Goal: Answer question/provide support: Share knowledge or assist other users

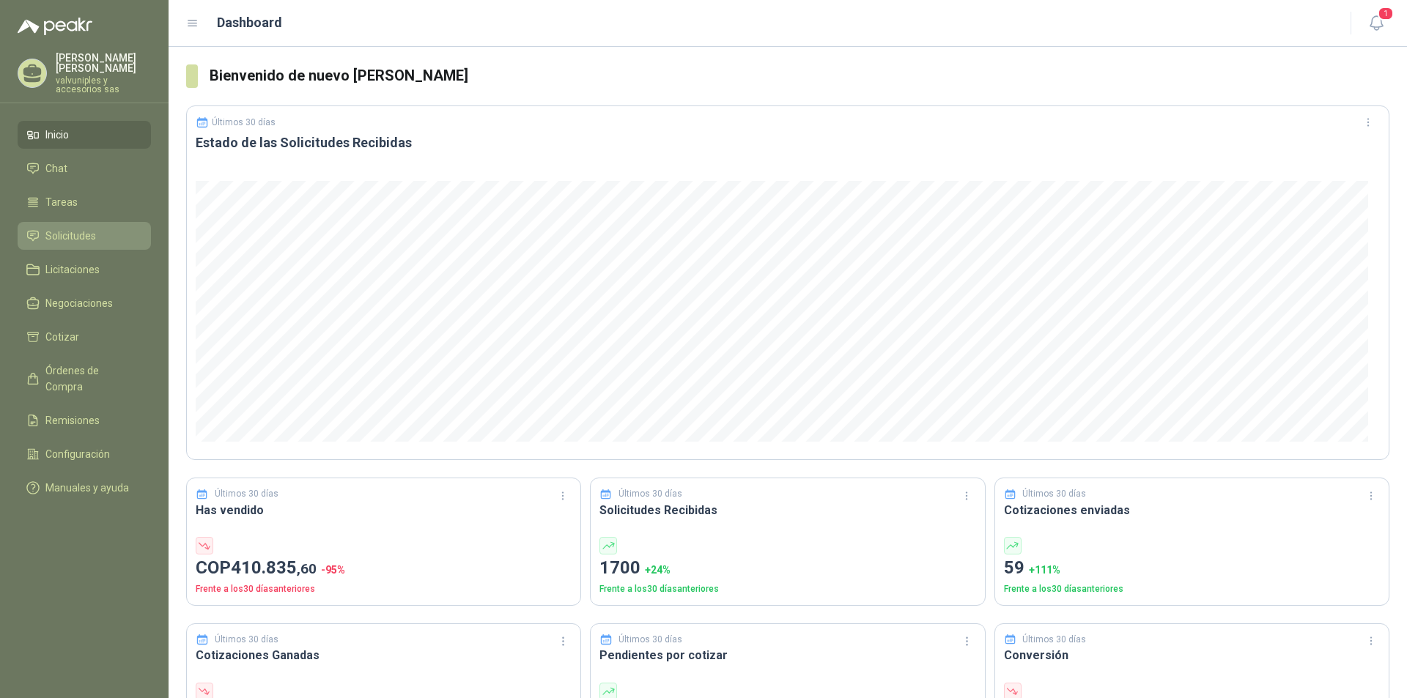
click at [83, 228] on span "Solicitudes" at bounding box center [70, 236] width 51 height 16
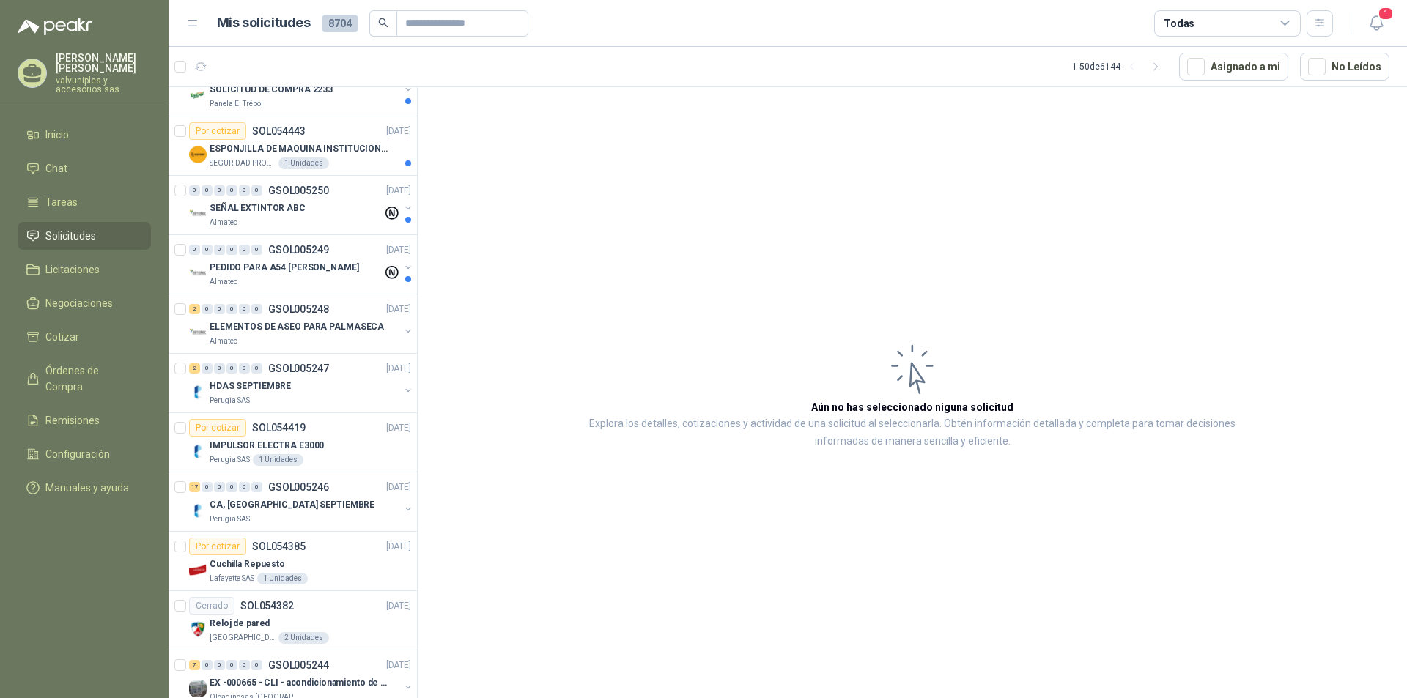
scroll to position [917, 0]
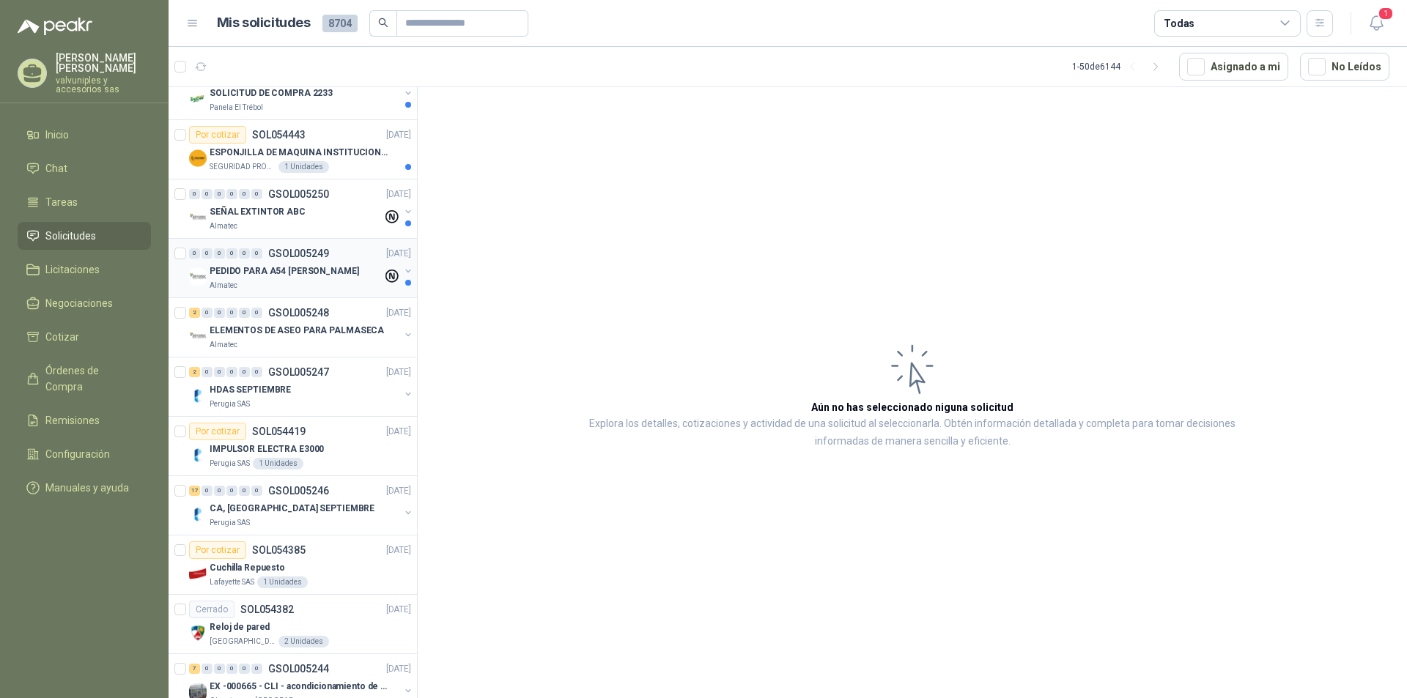
click at [276, 265] on p "PEDIDO PARA A54 [PERSON_NAME]" at bounding box center [285, 272] width 150 height 14
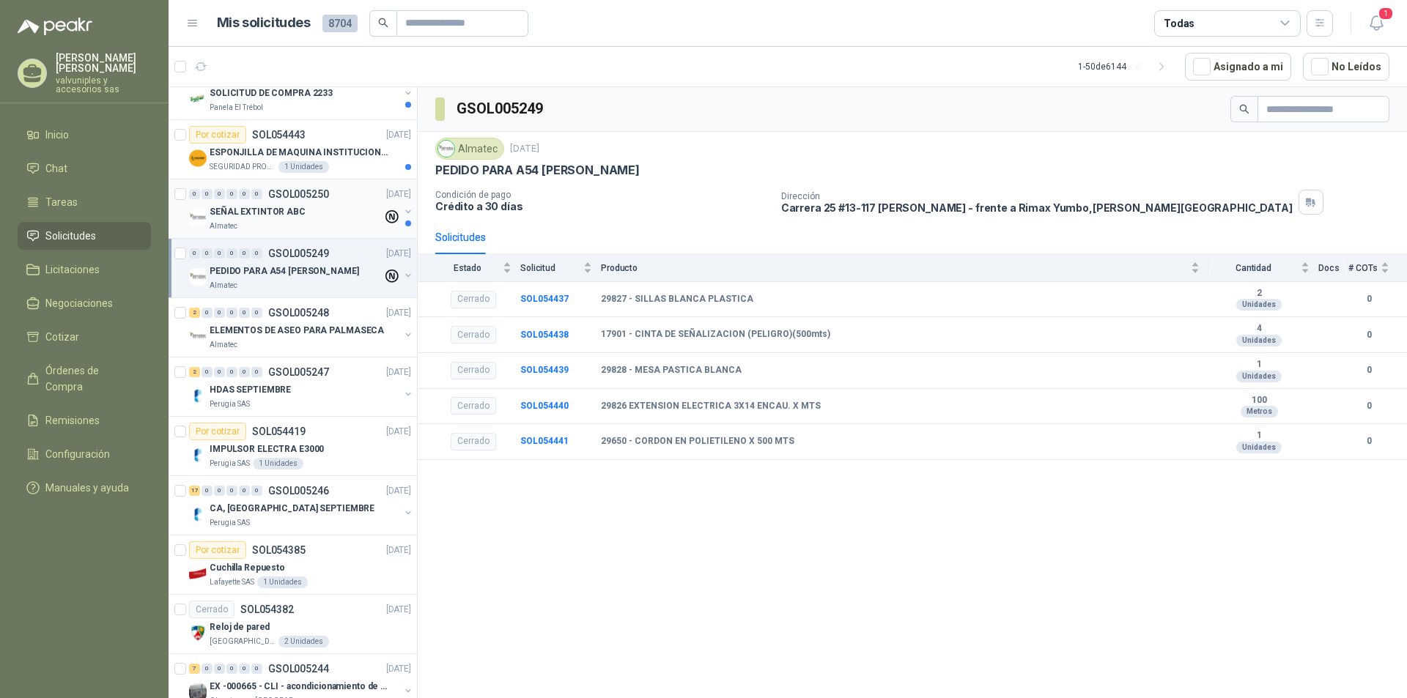
click at [261, 205] on p "SEÑAL EXTINTOR ABC" at bounding box center [258, 212] width 96 height 14
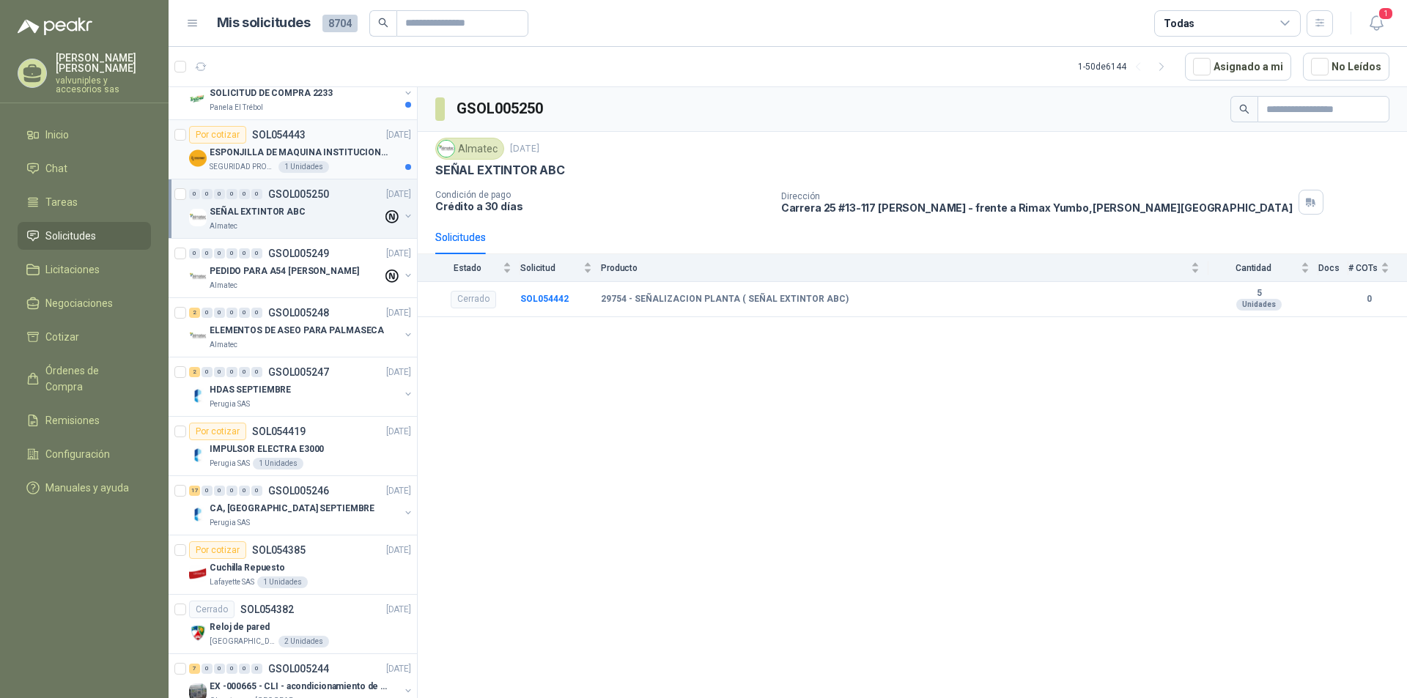
click at [243, 150] on p "ESPONJILLA DE MAQUINA INSTITUCIONAL-NEGRA X 12 UNIDADES" at bounding box center [301, 153] width 182 height 14
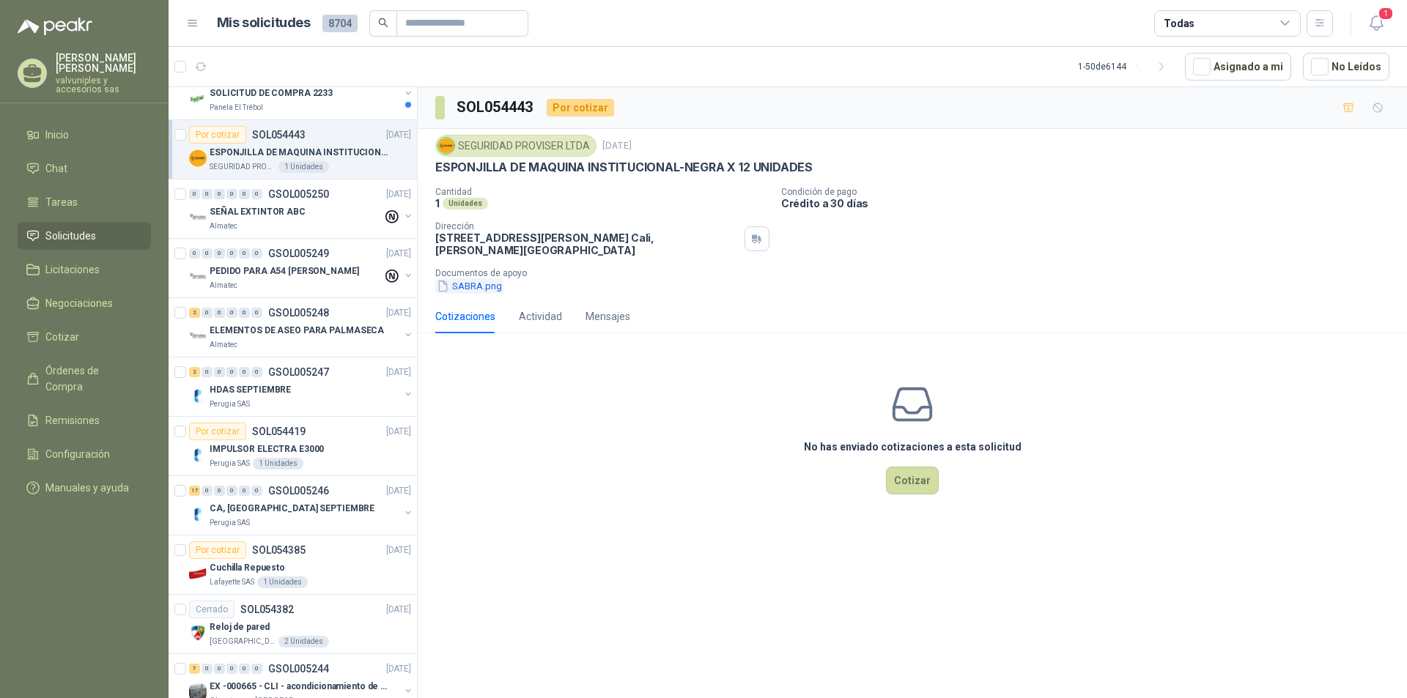
click at [462, 289] on button "SABRA.png" at bounding box center [469, 285] width 68 height 15
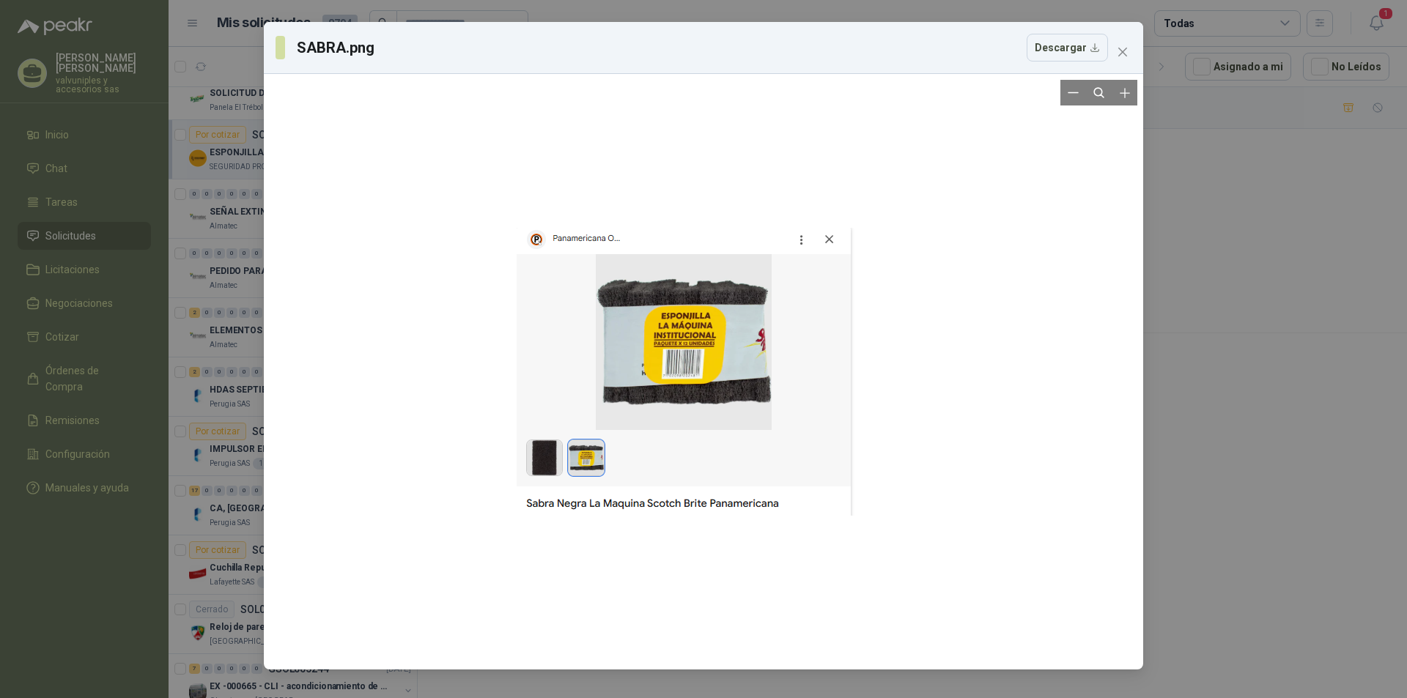
click at [714, 360] on div at bounding box center [704, 372] width 374 height 584
click at [600, 471] on div at bounding box center [704, 372] width 374 height 584
drag, startPoint x: 1120, startPoint y: 50, endPoint x: 1108, endPoint y: 86, distance: 37.8
click at [1119, 51] on icon "close" at bounding box center [1123, 52] width 12 height 12
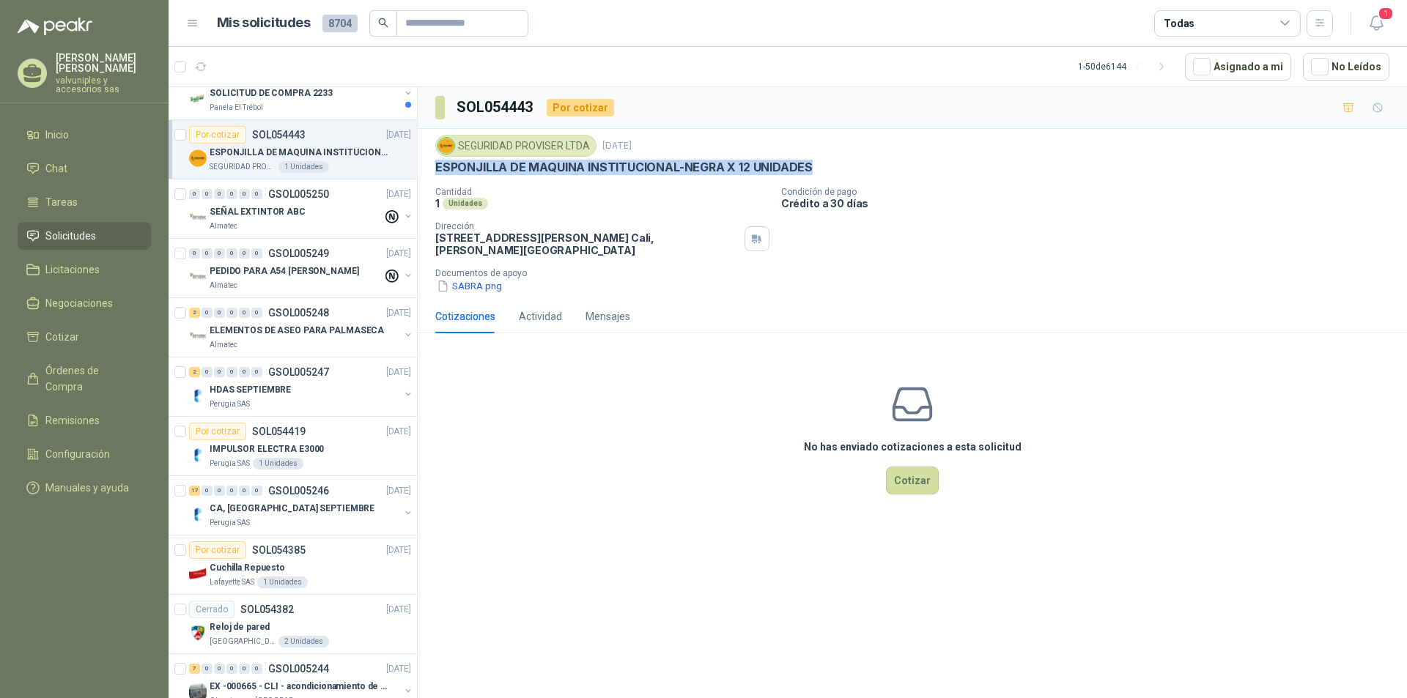
drag, startPoint x: 438, startPoint y: 165, endPoint x: 728, endPoint y: 353, distance: 346.0
click at [821, 162] on div "ESPONJILLA DE MAQUINA INSTITUCIONAL-NEGRA X 12 UNIDADES" at bounding box center [912, 167] width 954 height 15
copy p "ESPONJILLA DE MAQUINA INSTITUCIONAL-NEGRA X 12 UNIDADES"
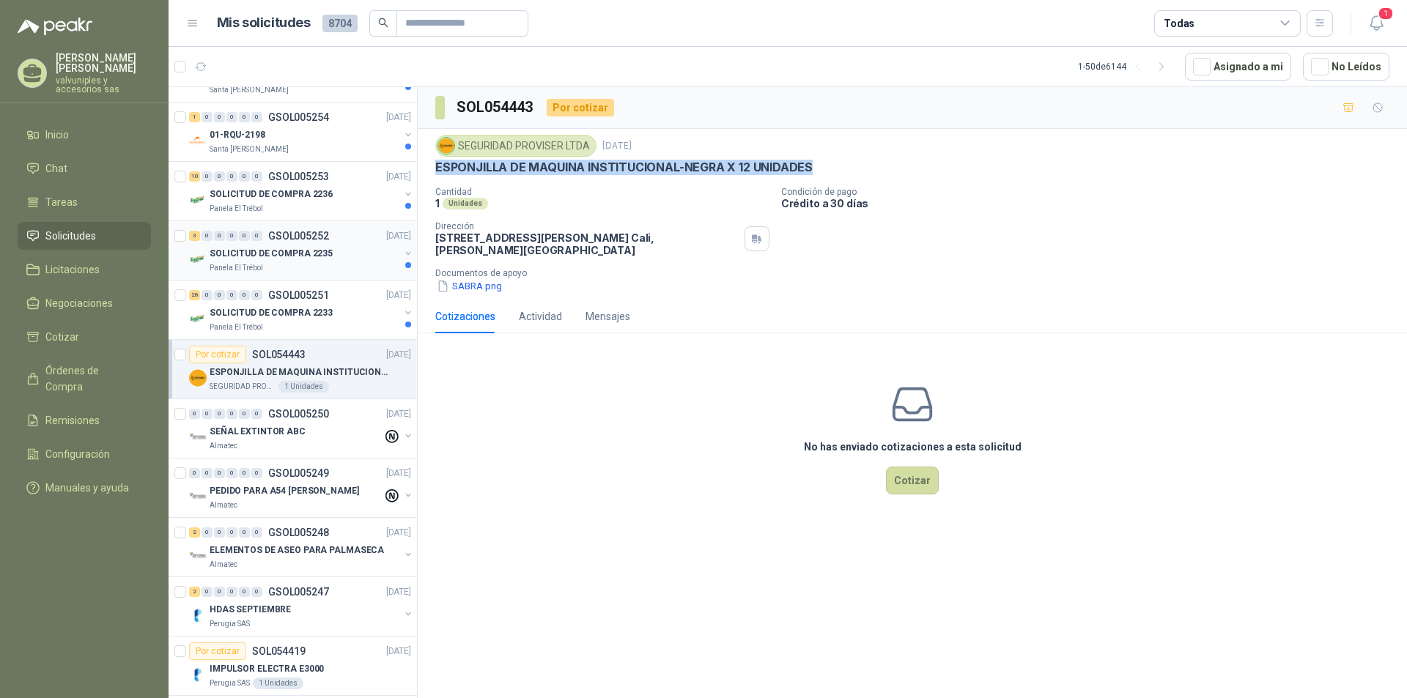
click at [257, 251] on p "SOLICITUD DE COMPRA 2235" at bounding box center [271, 254] width 123 height 14
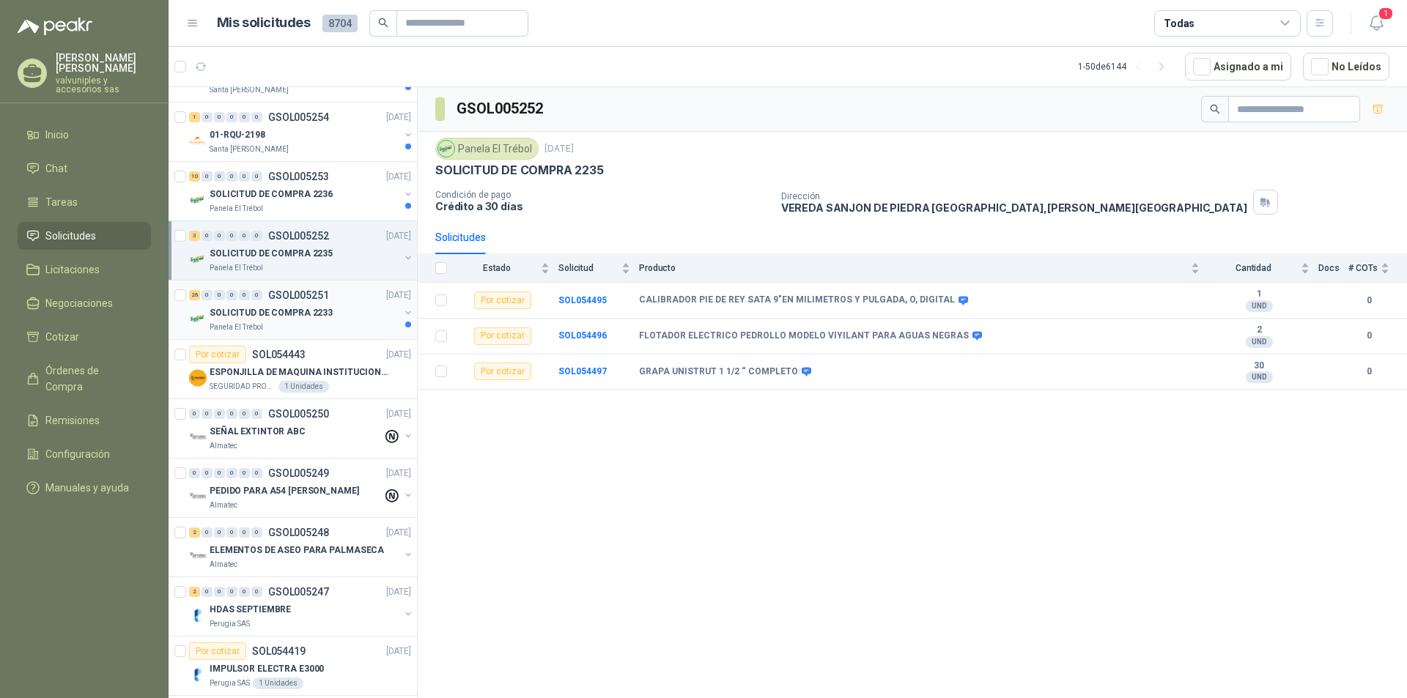
click at [235, 311] on p "SOLICITUD DE COMPRA 2233" at bounding box center [271, 313] width 123 height 14
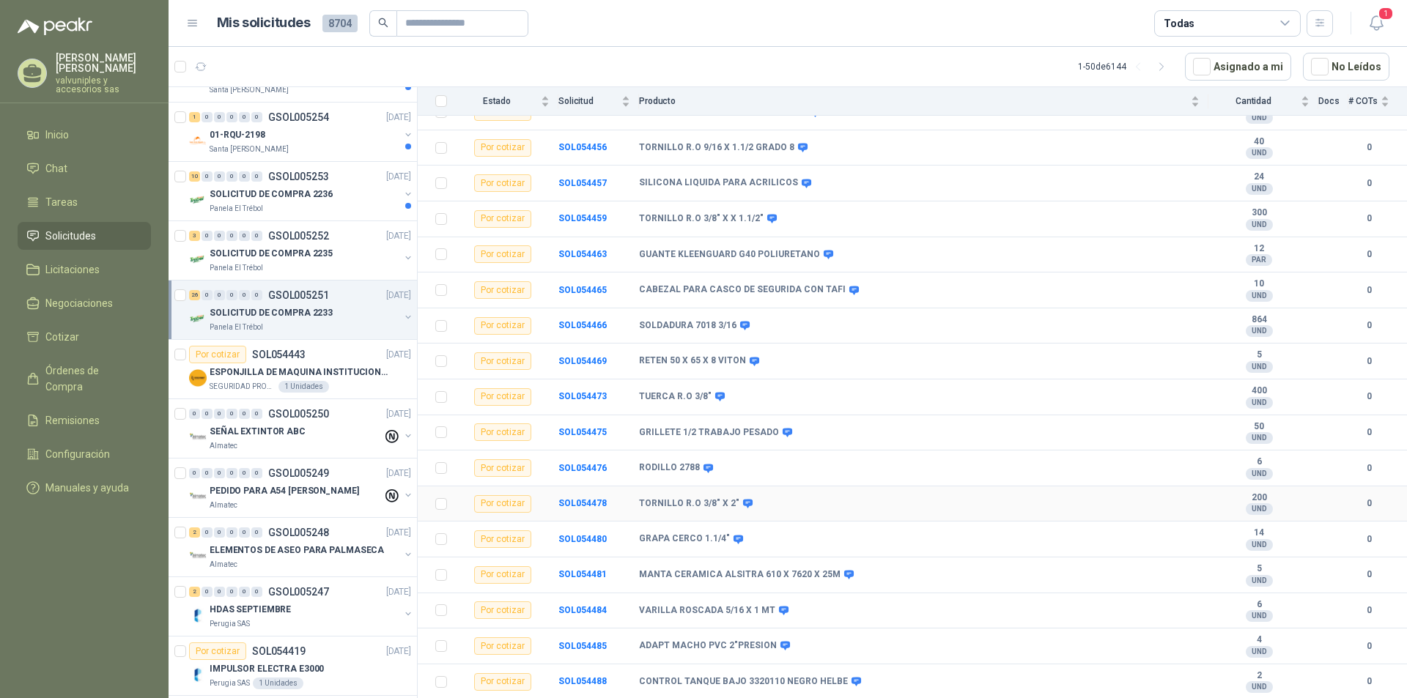
scroll to position [440, 0]
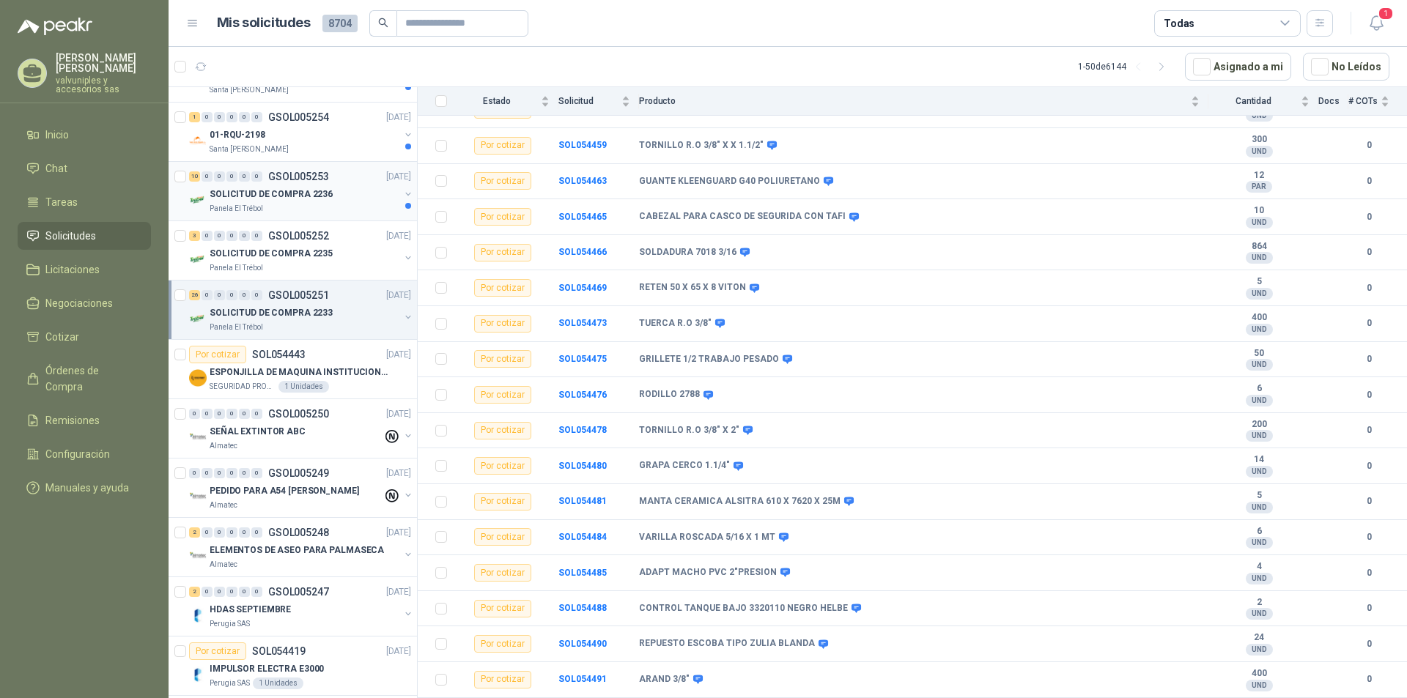
click at [229, 193] on p "SOLICITUD DE COMPRA 2236" at bounding box center [271, 195] width 123 height 14
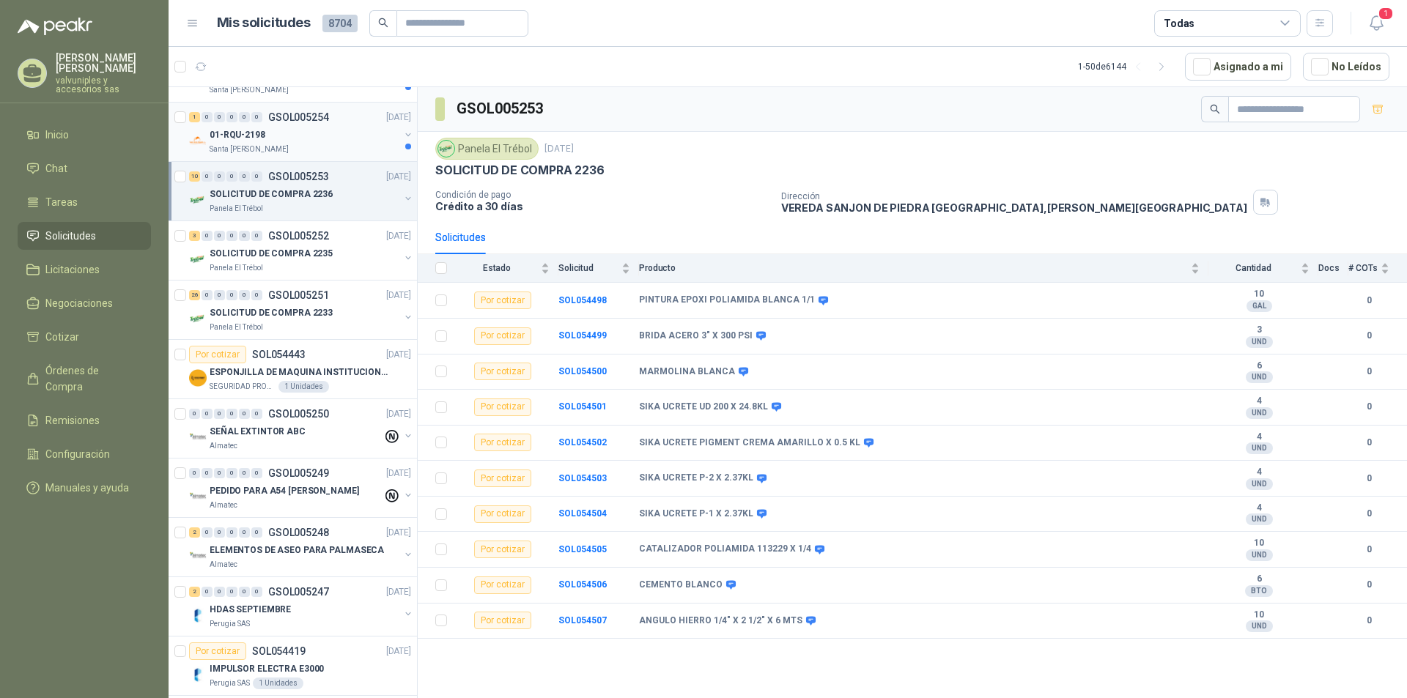
click at [235, 133] on p "01-RQU-2198" at bounding box center [238, 135] width 56 height 14
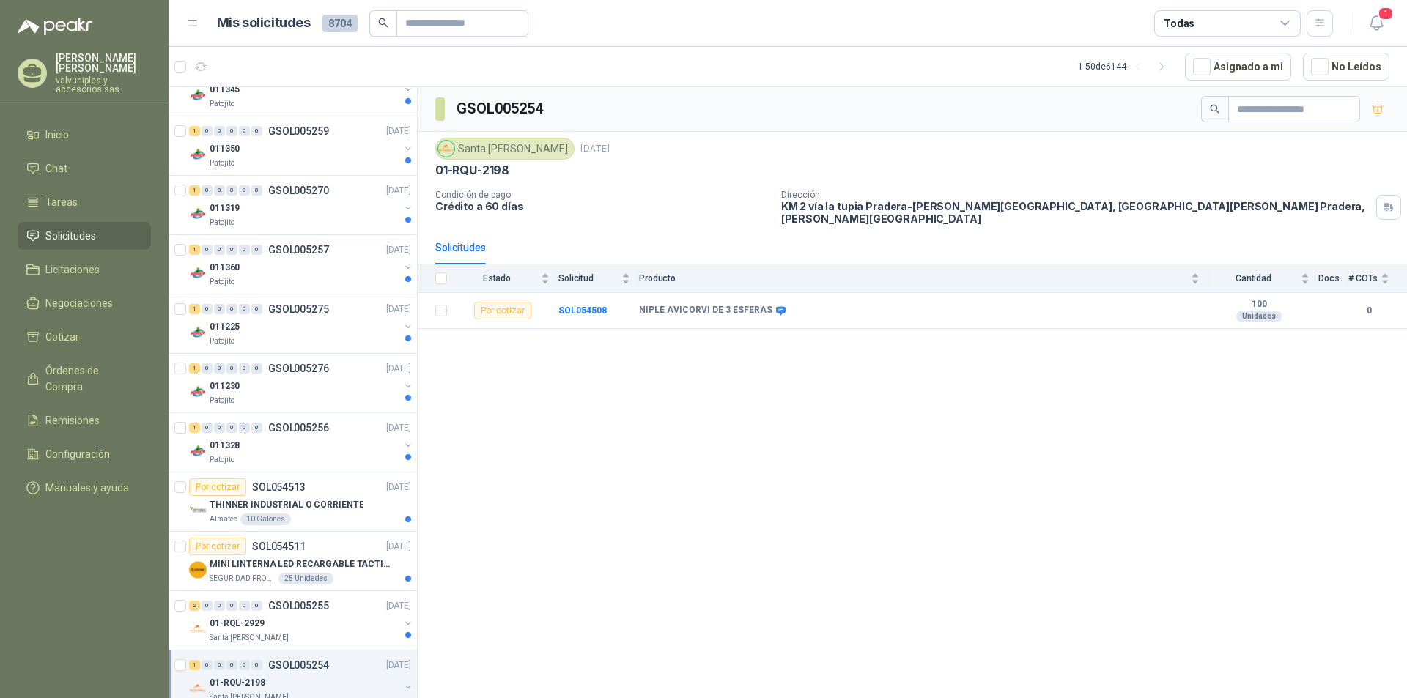
scroll to position [134, 0]
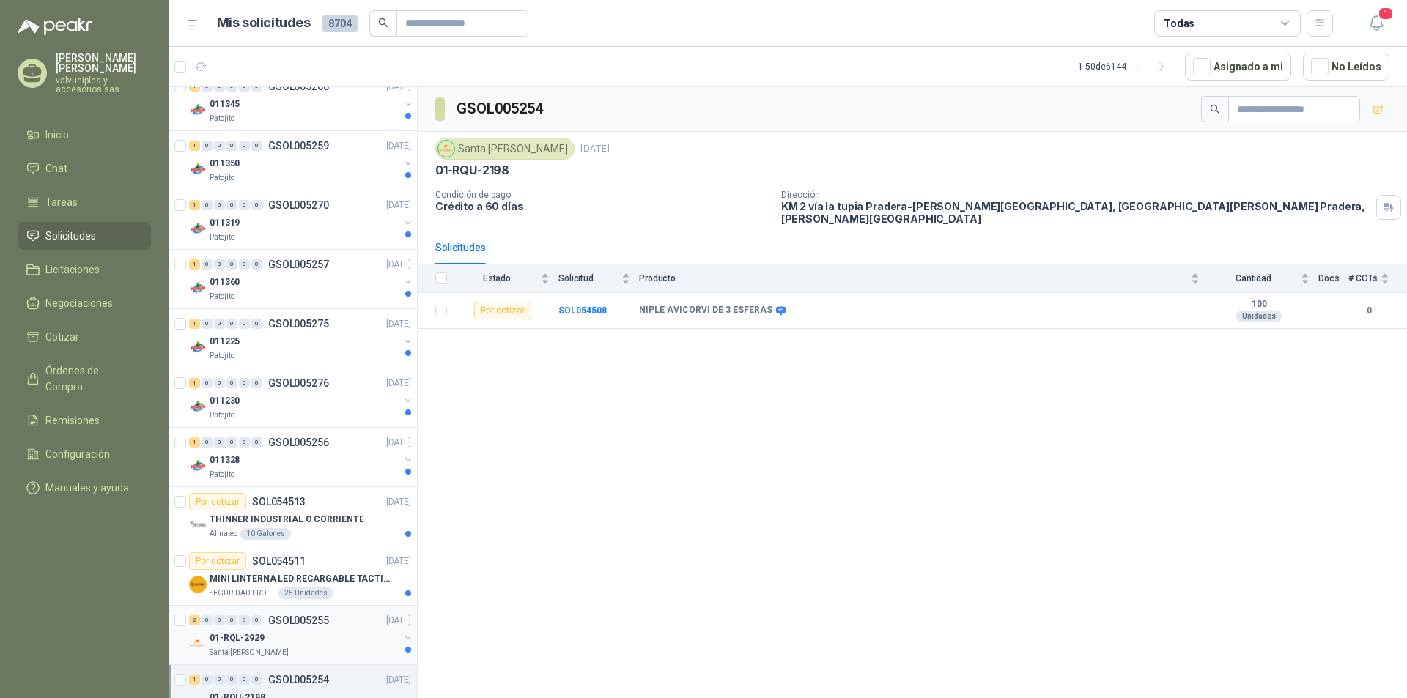
click at [240, 638] on p "01-RQL-2929" at bounding box center [237, 639] width 55 height 14
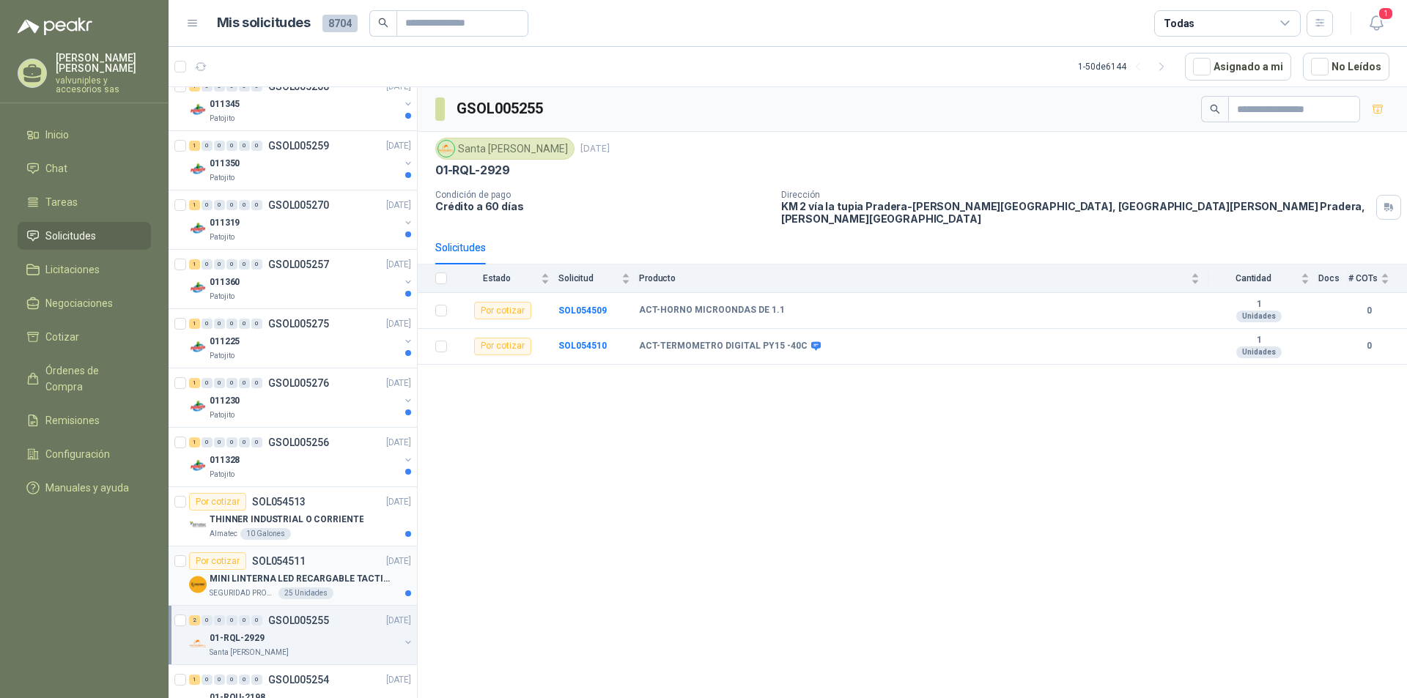
click at [230, 577] on p "MINI LINTERNA LED RECARGABLE TACTICA" at bounding box center [301, 579] width 182 height 14
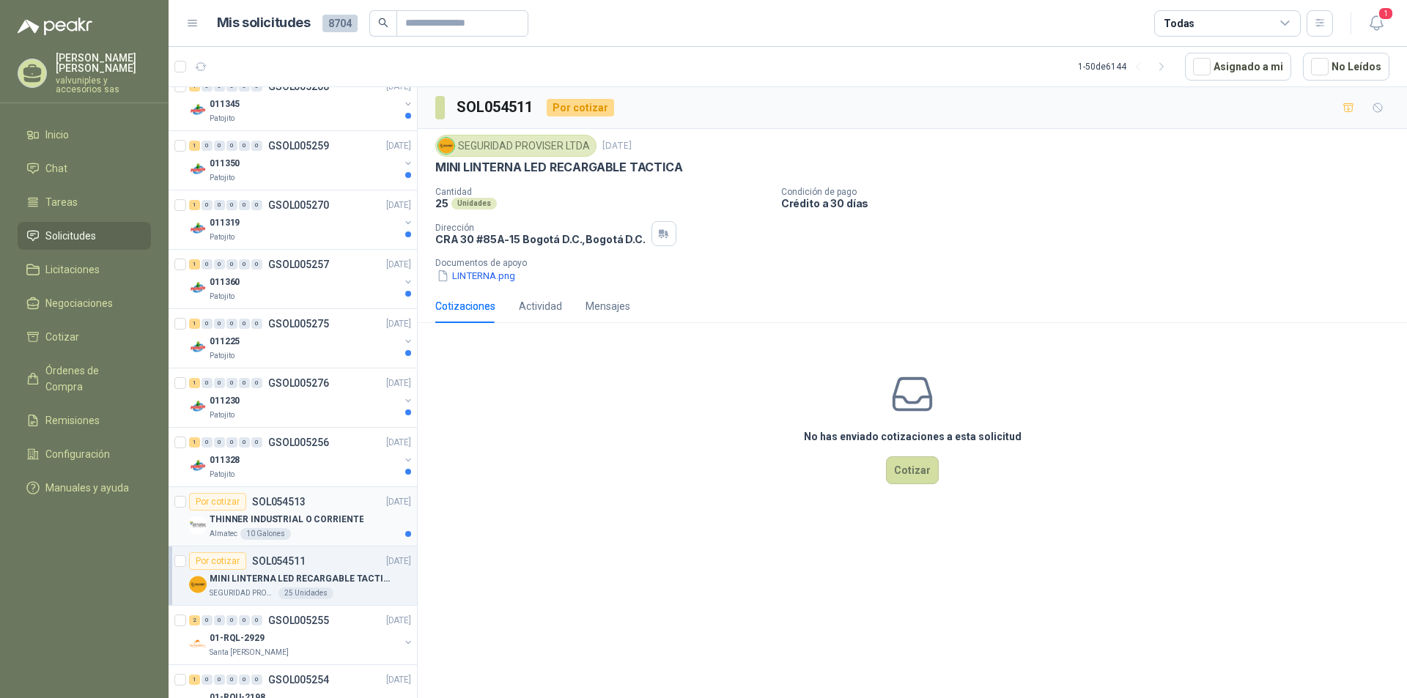
click at [248, 516] on p "THINNER INDUSTRIAL O CORRIENTE" at bounding box center [287, 520] width 154 height 14
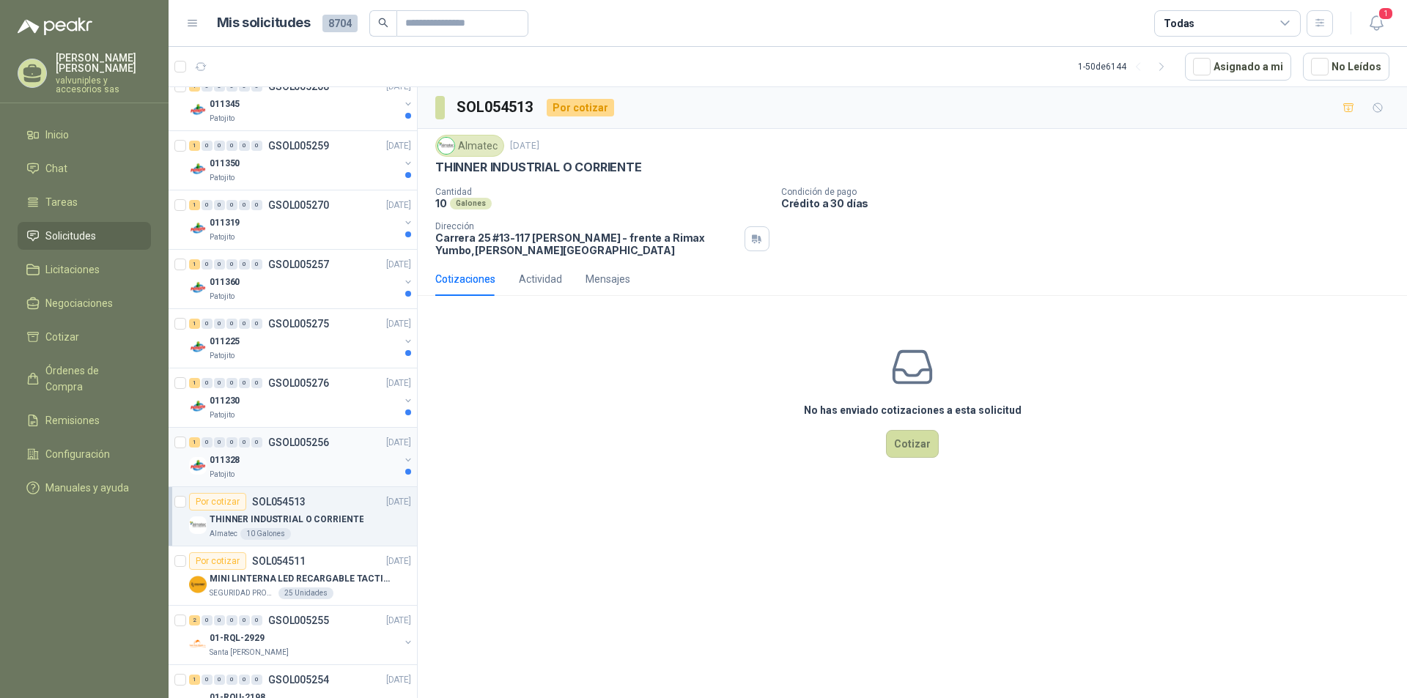
click at [229, 459] on p "011328" at bounding box center [225, 461] width 30 height 14
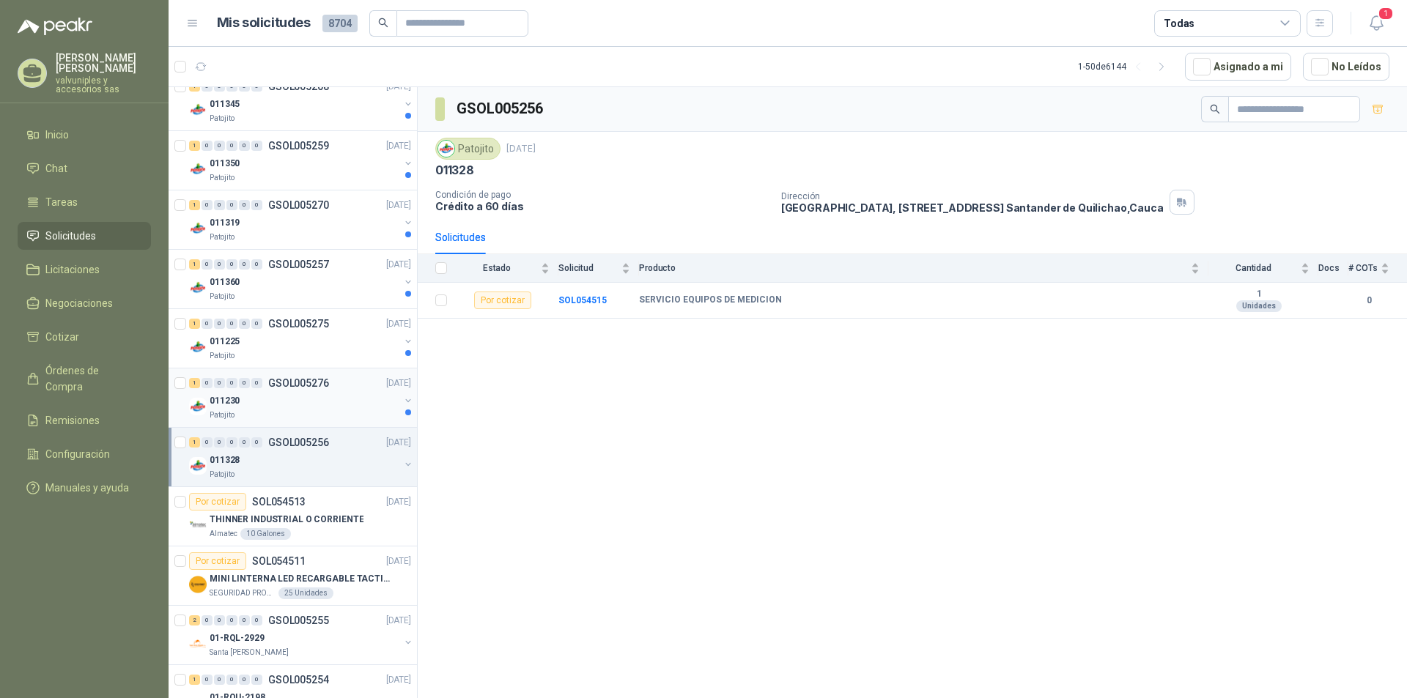
click at [291, 376] on div "1 0 0 0 0 0 GSOL005276 [DATE]" at bounding box center [301, 383] width 225 height 18
click at [229, 336] on p "011225" at bounding box center [225, 342] width 30 height 14
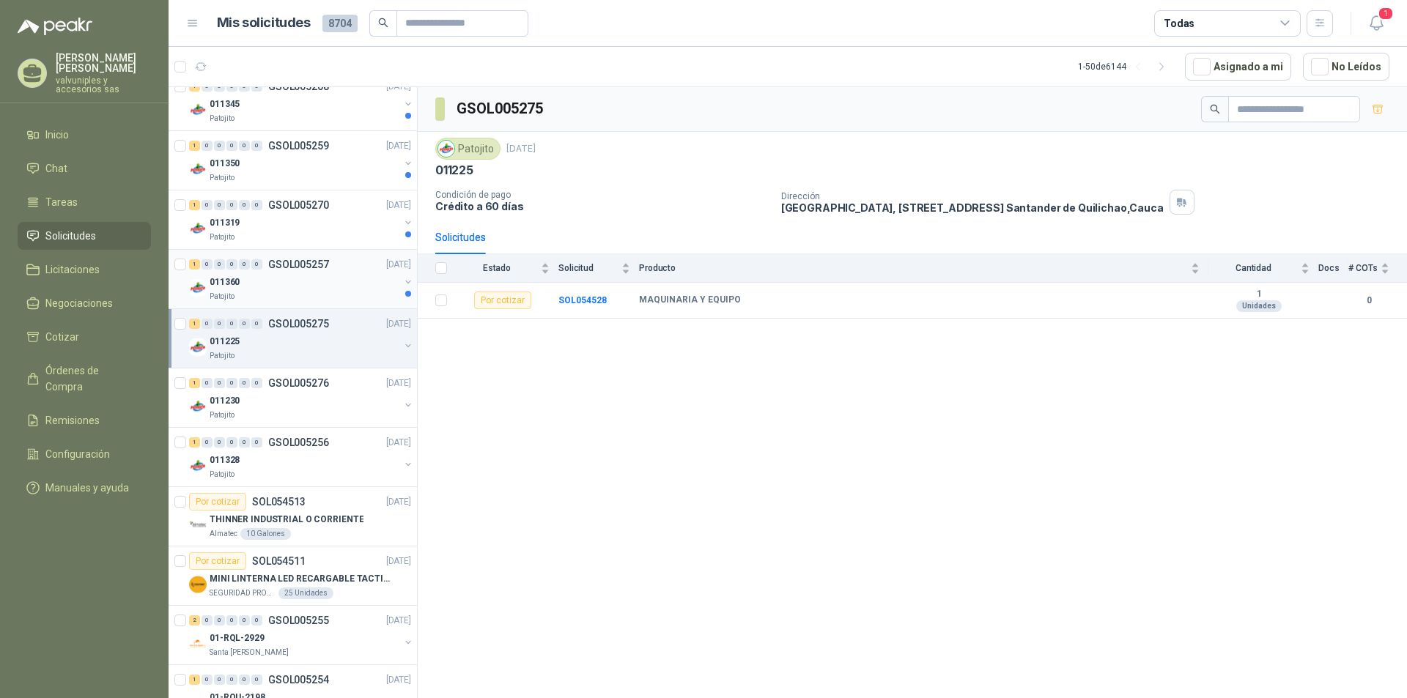
click at [212, 281] on p "011360" at bounding box center [225, 283] width 30 height 14
click at [213, 212] on div "1 0 0 0 0 0 GSOL005270 [DATE]" at bounding box center [301, 205] width 225 height 18
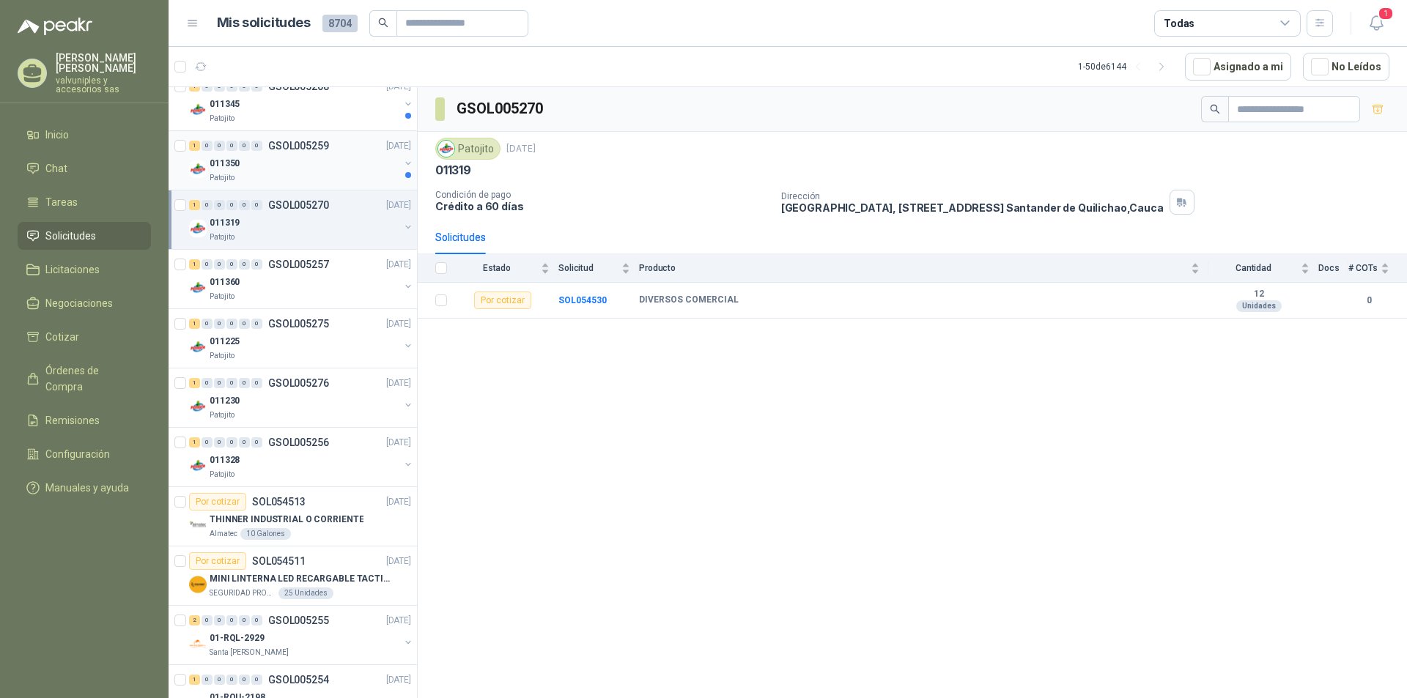
click at [228, 162] on p "011350" at bounding box center [225, 164] width 30 height 14
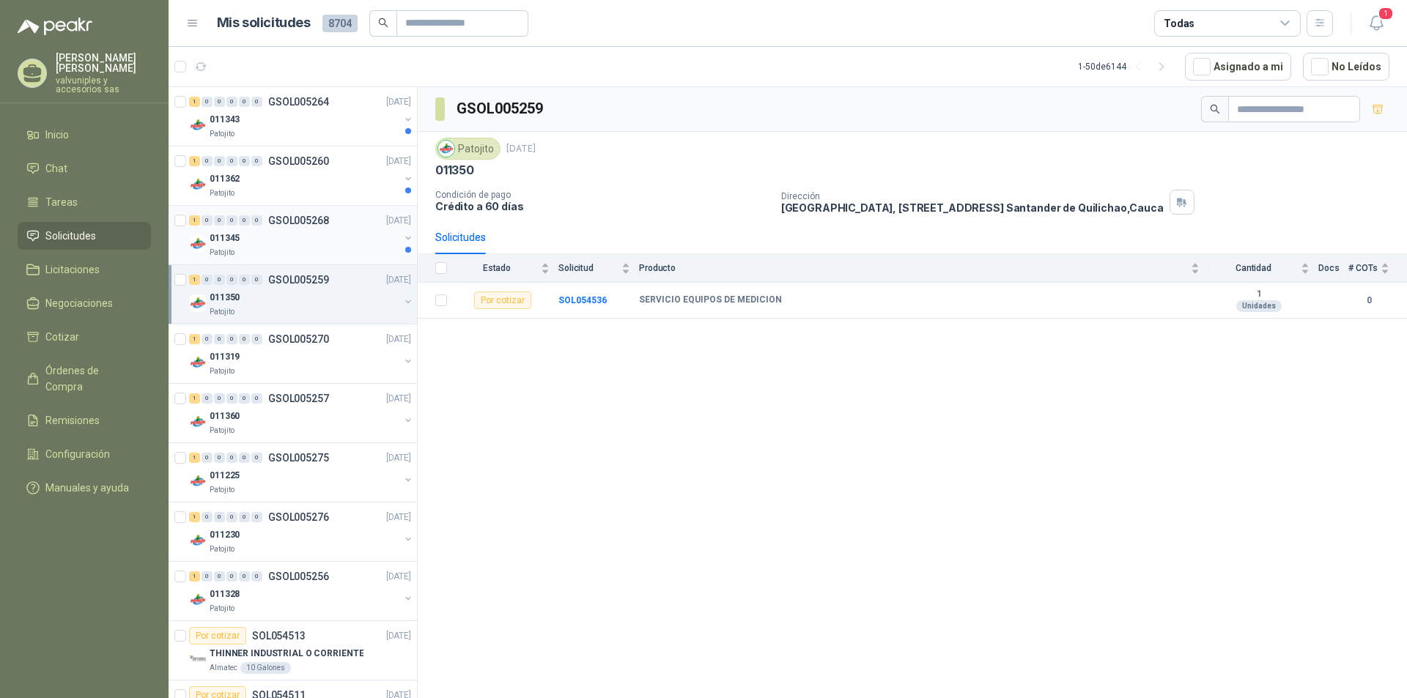
click at [226, 240] on p "011345" at bounding box center [225, 239] width 30 height 14
click at [219, 178] on p "011362" at bounding box center [225, 179] width 30 height 14
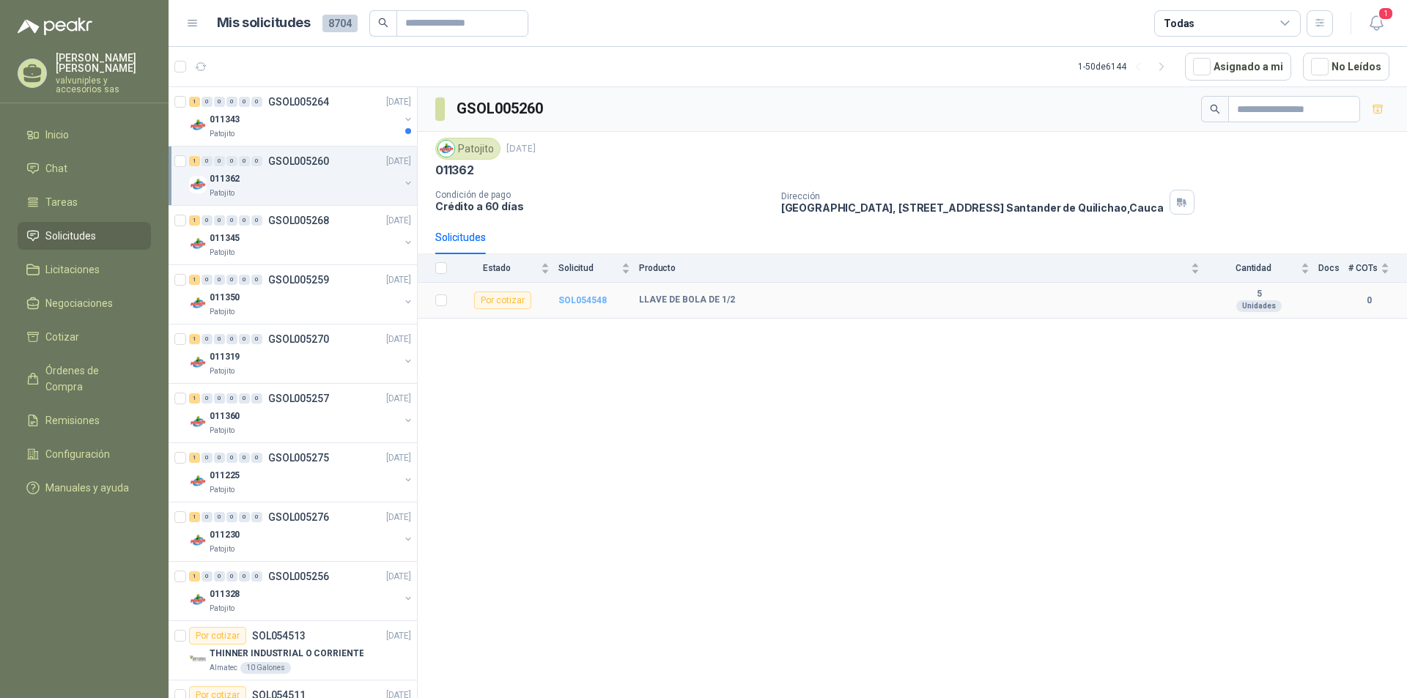
click at [572, 300] on b "SOL054548" at bounding box center [582, 300] width 48 height 10
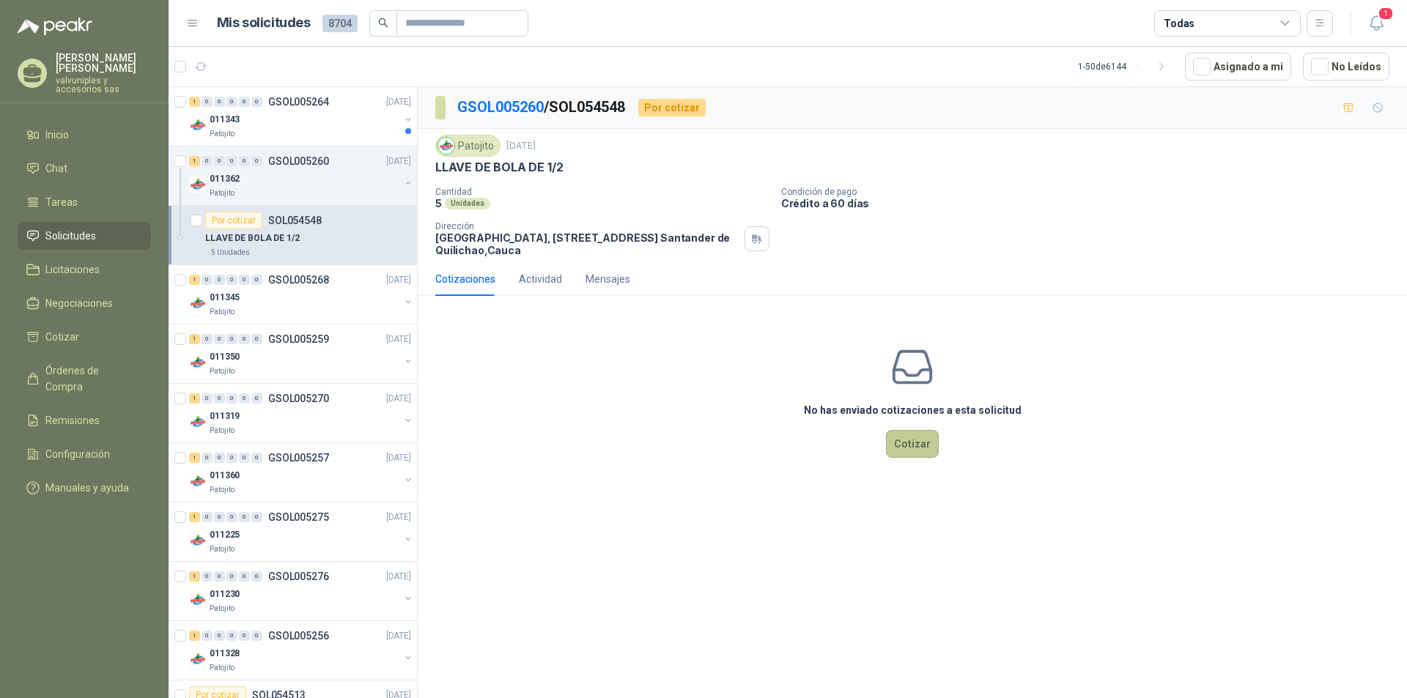
click at [918, 447] on button "Cotizar" at bounding box center [912, 444] width 53 height 28
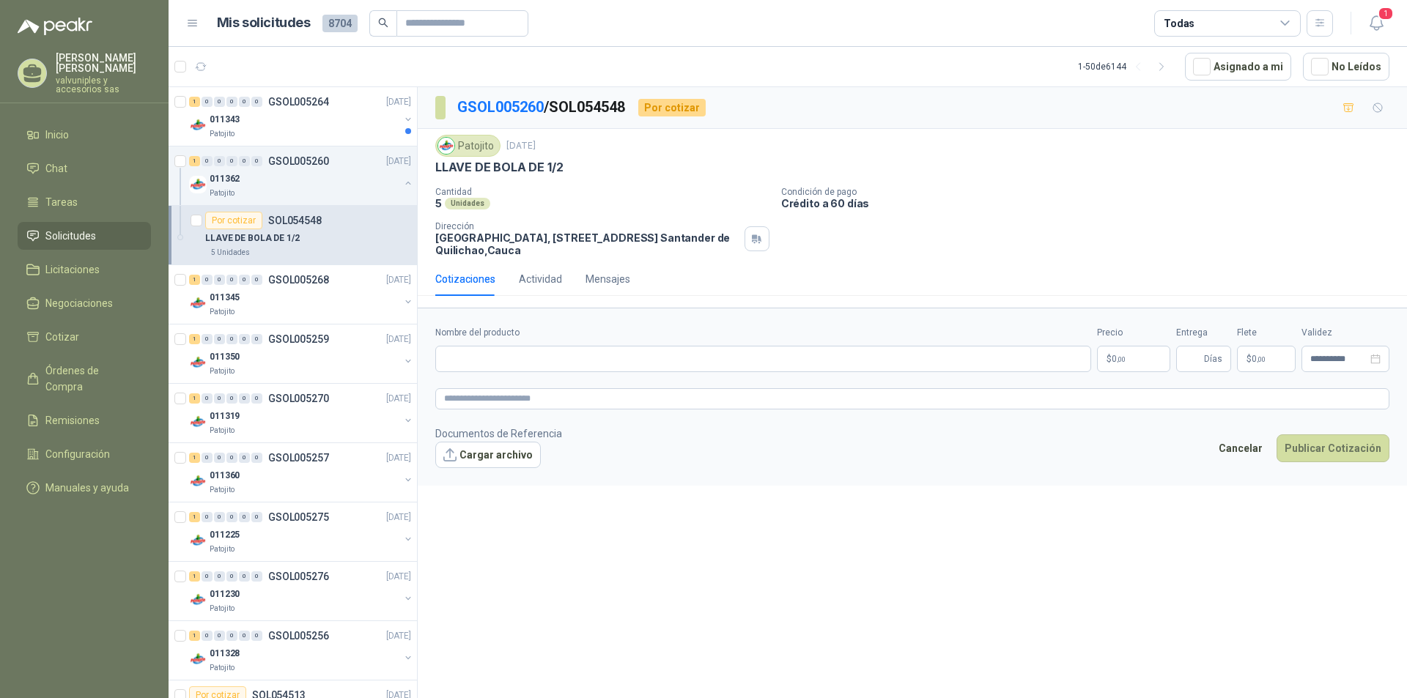
drag, startPoint x: 474, startPoint y: 329, endPoint x: 500, endPoint y: 343, distance: 29.2
click at [479, 330] on label "Nombre del producto" at bounding box center [763, 333] width 656 height 14
click at [490, 318] on form "**********" at bounding box center [912, 396] width 989 height 177
click at [484, 361] on input "Nombre del producto" at bounding box center [763, 359] width 656 height 26
type input "**********"
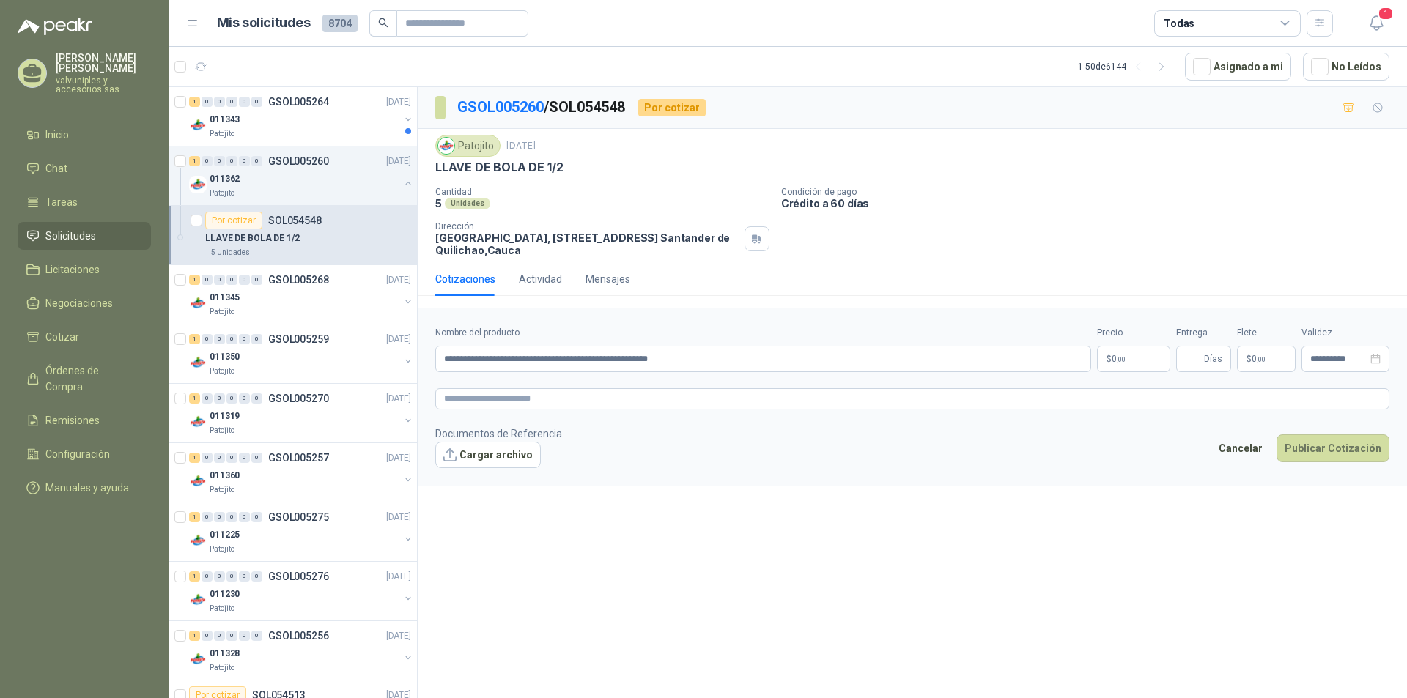
click at [1126, 352] on body "[PERSON_NAME] valvuniples y accesorios sas Inicio Chat Tareas Solicitudes Licit…" at bounding box center [703, 349] width 1407 height 698
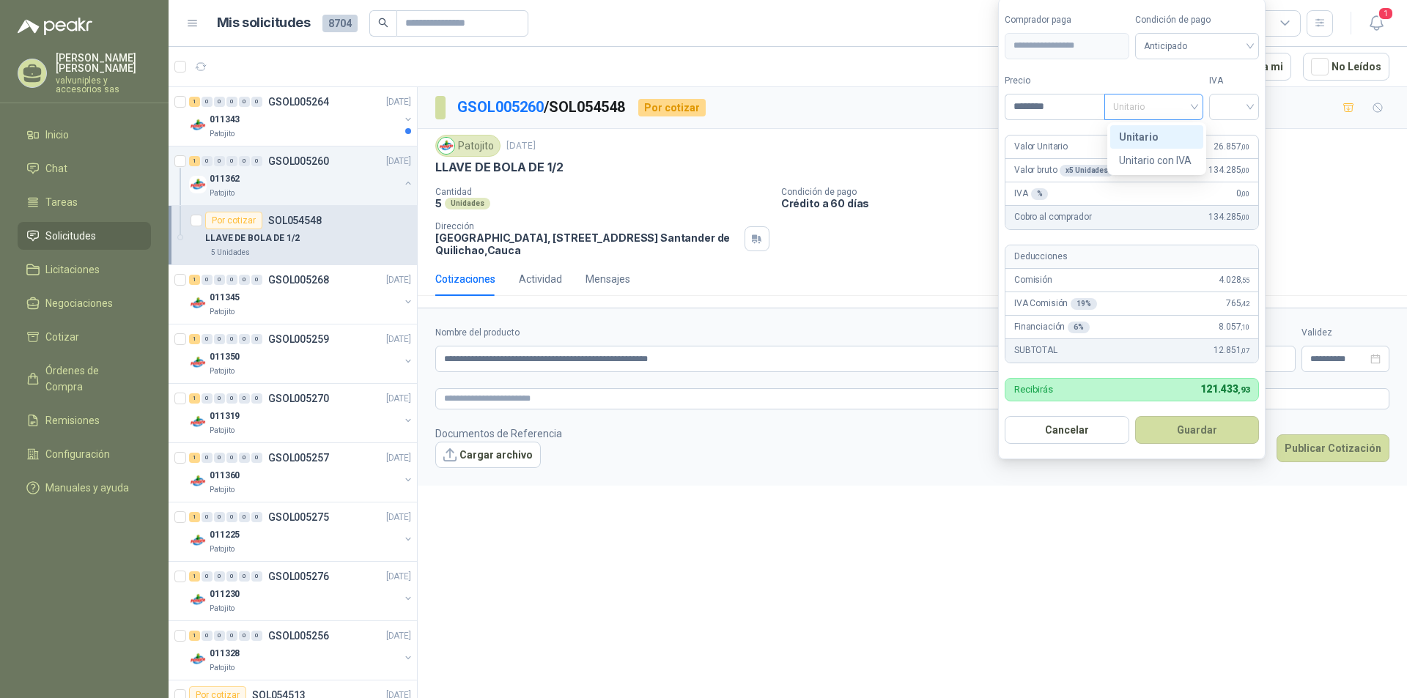
click at [1198, 107] on div "Unitario" at bounding box center [1153, 107] width 99 height 26
type input "********"
click at [1143, 133] on div "Unitario" at bounding box center [1156, 137] width 75 height 16
click at [1257, 111] on div at bounding box center [1234, 107] width 50 height 26
click at [1244, 139] on div "19%" at bounding box center [1237, 137] width 27 height 16
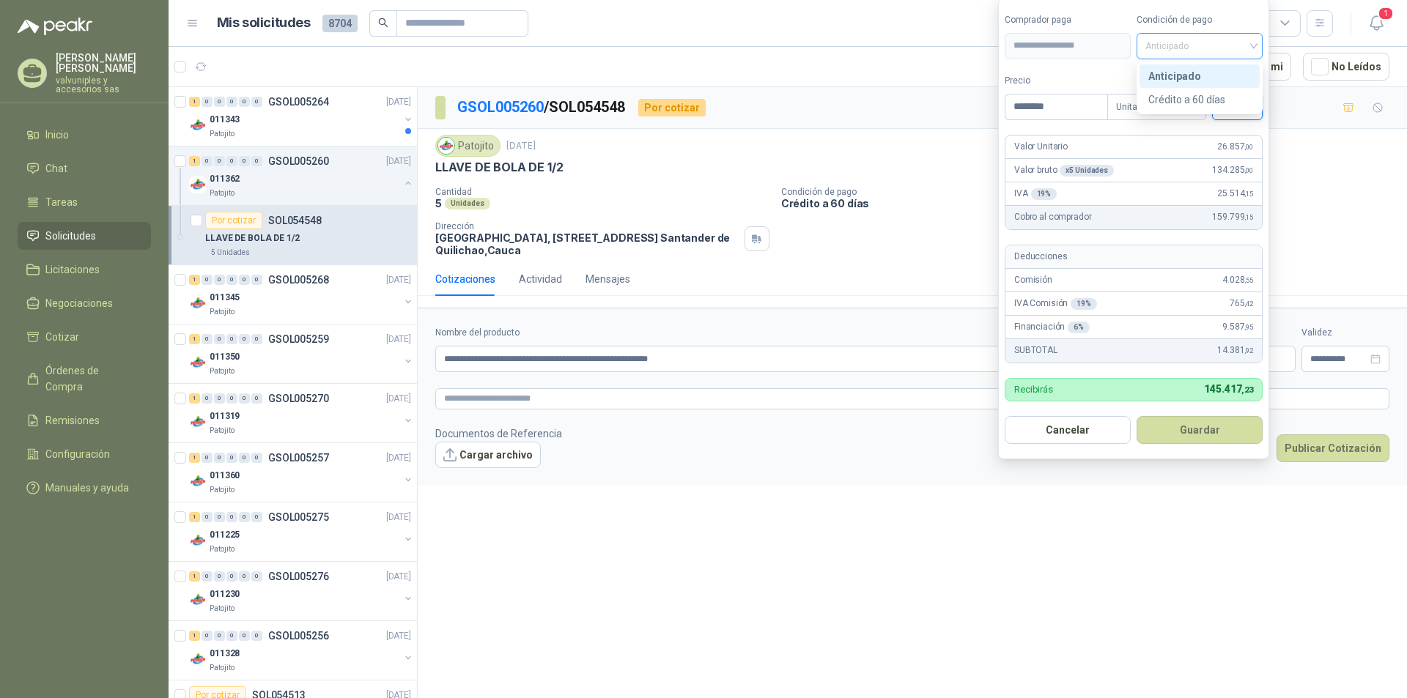
click at [1258, 42] on div "Anticipado" at bounding box center [1200, 46] width 126 height 26
click at [1254, 44] on div "Anticipado" at bounding box center [1200, 46] width 126 height 26
click at [1254, 45] on div "Anticipado" at bounding box center [1200, 46] width 126 height 26
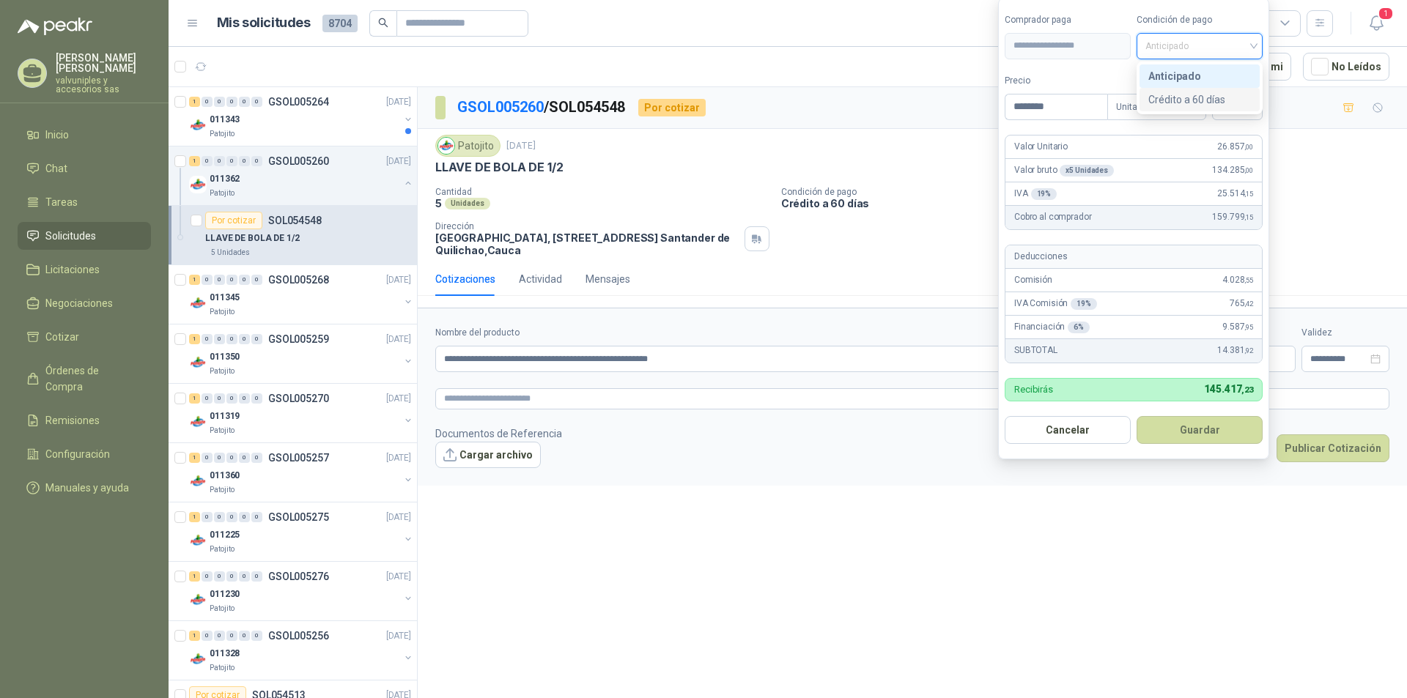
click at [1198, 96] on div "Crédito a 60 días" at bounding box center [1199, 100] width 103 height 16
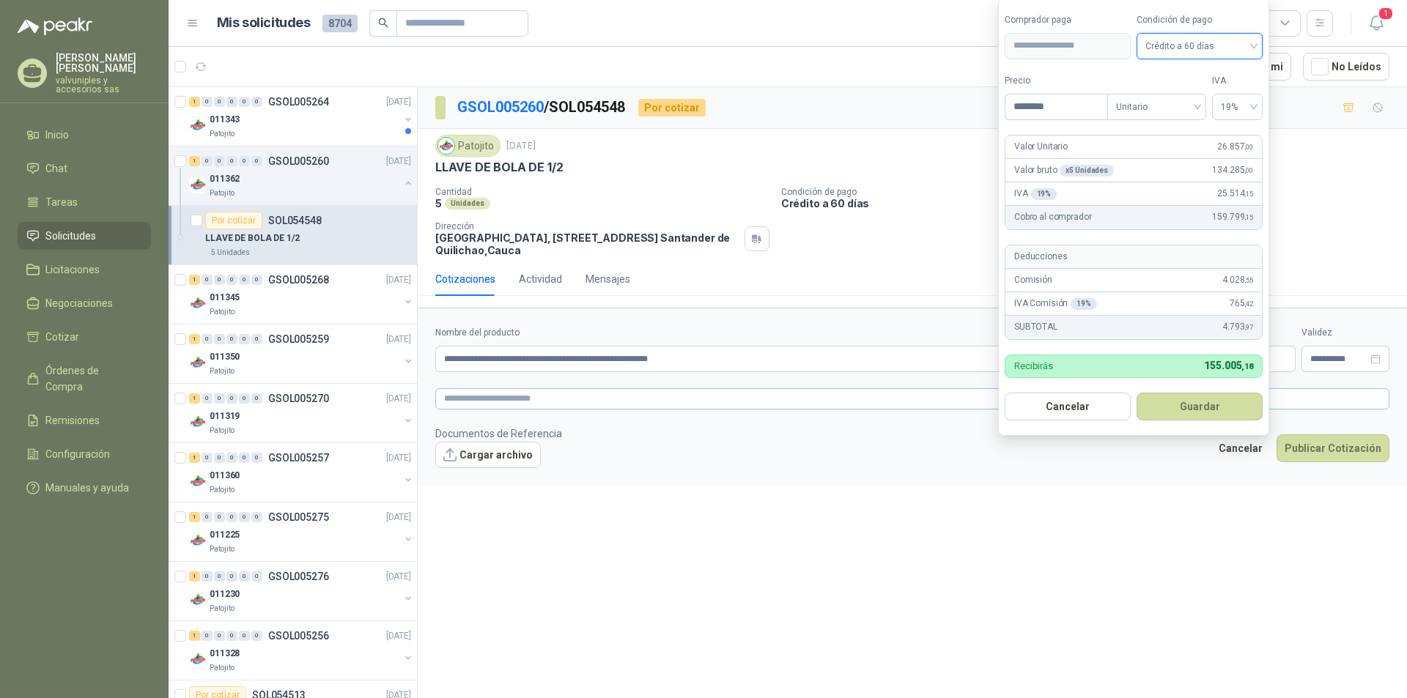
click at [1192, 403] on button "Guardar" at bounding box center [1200, 407] width 126 height 28
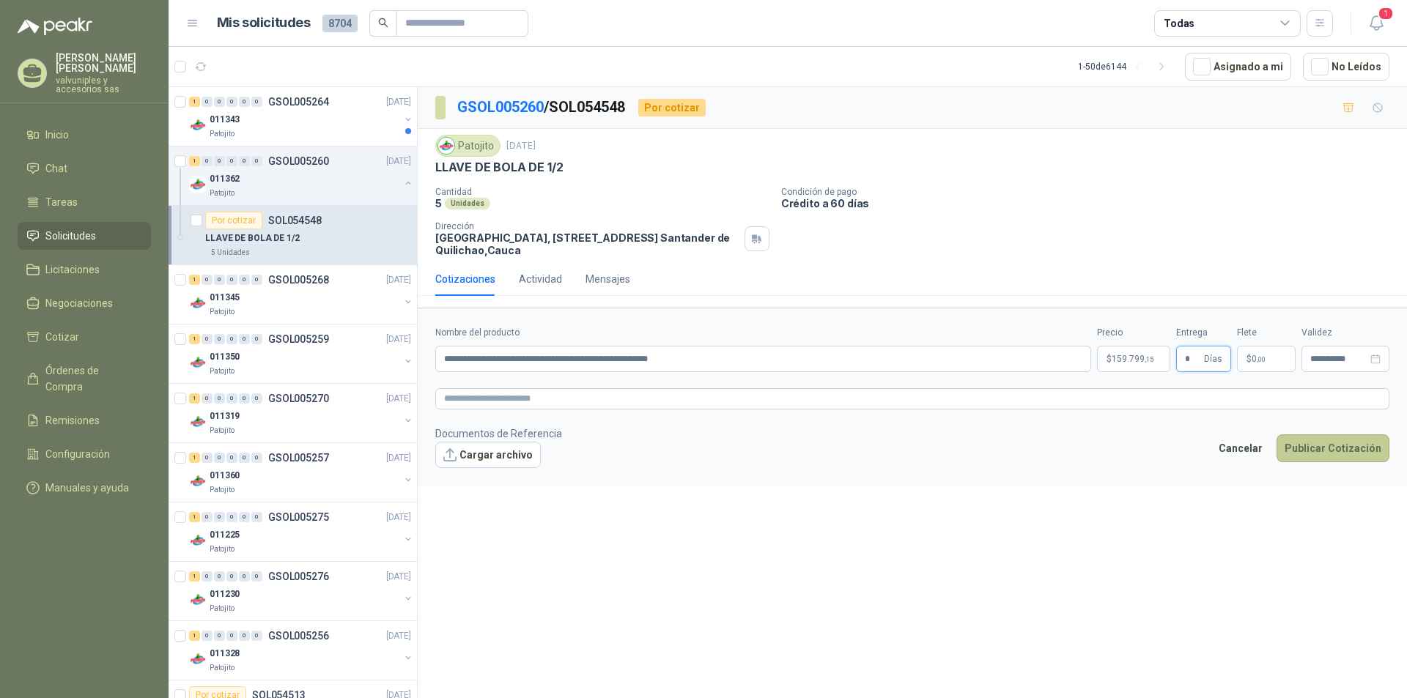
type input "*"
click at [1335, 449] on button "Publicar Cotización" at bounding box center [1333, 449] width 113 height 28
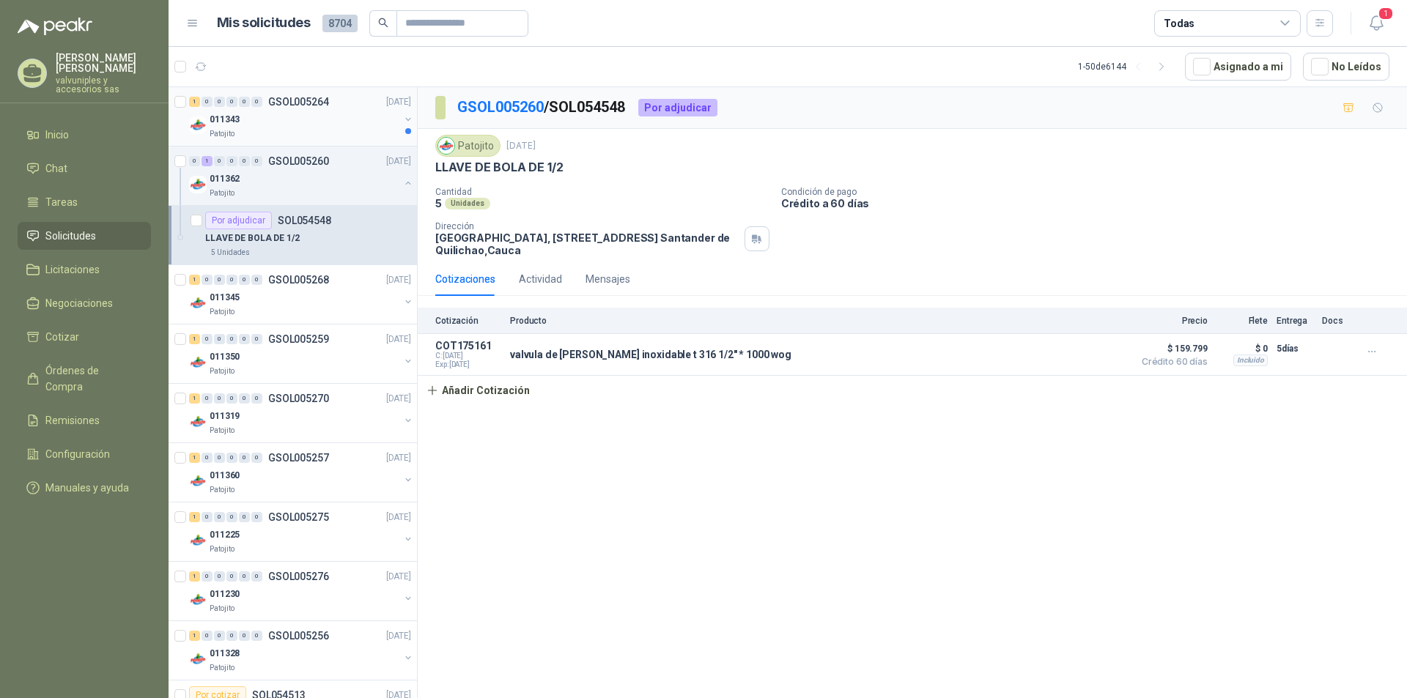
click at [230, 117] on p "011343" at bounding box center [225, 120] width 30 height 14
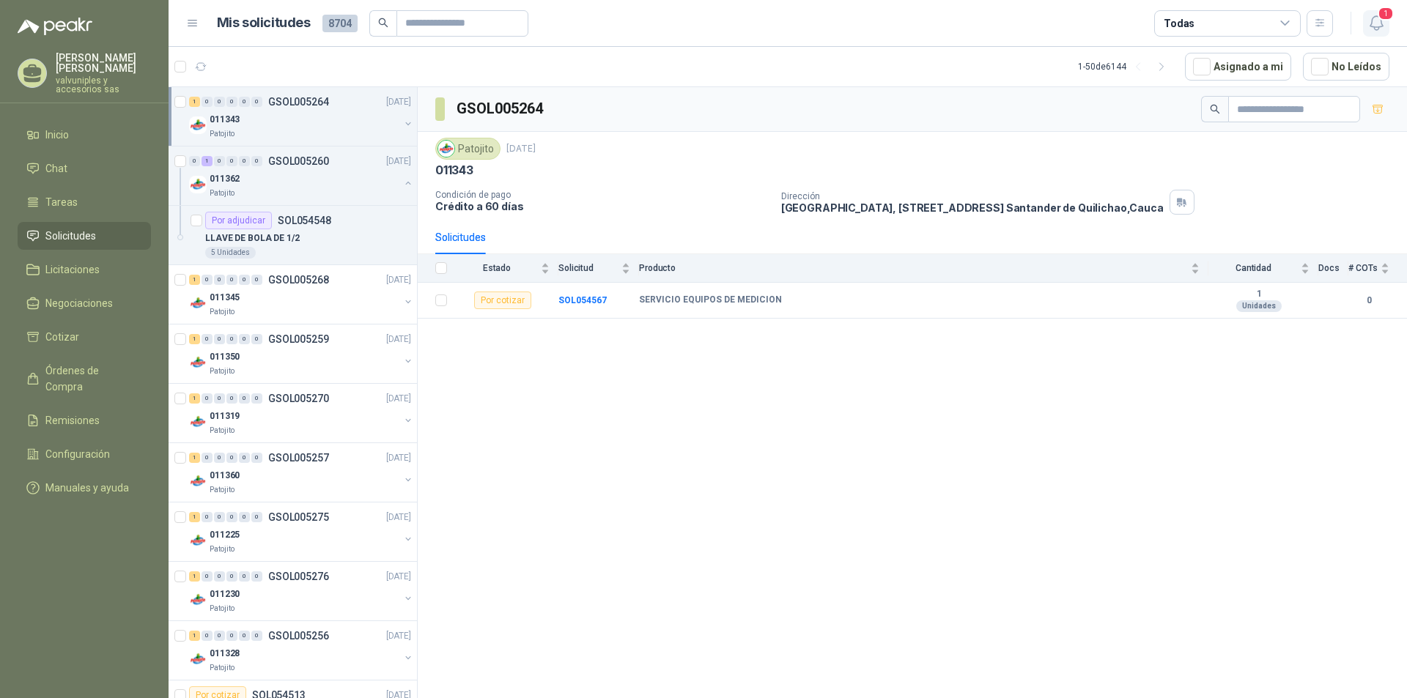
click at [1378, 22] on icon "button" at bounding box center [1377, 23] width 18 height 18
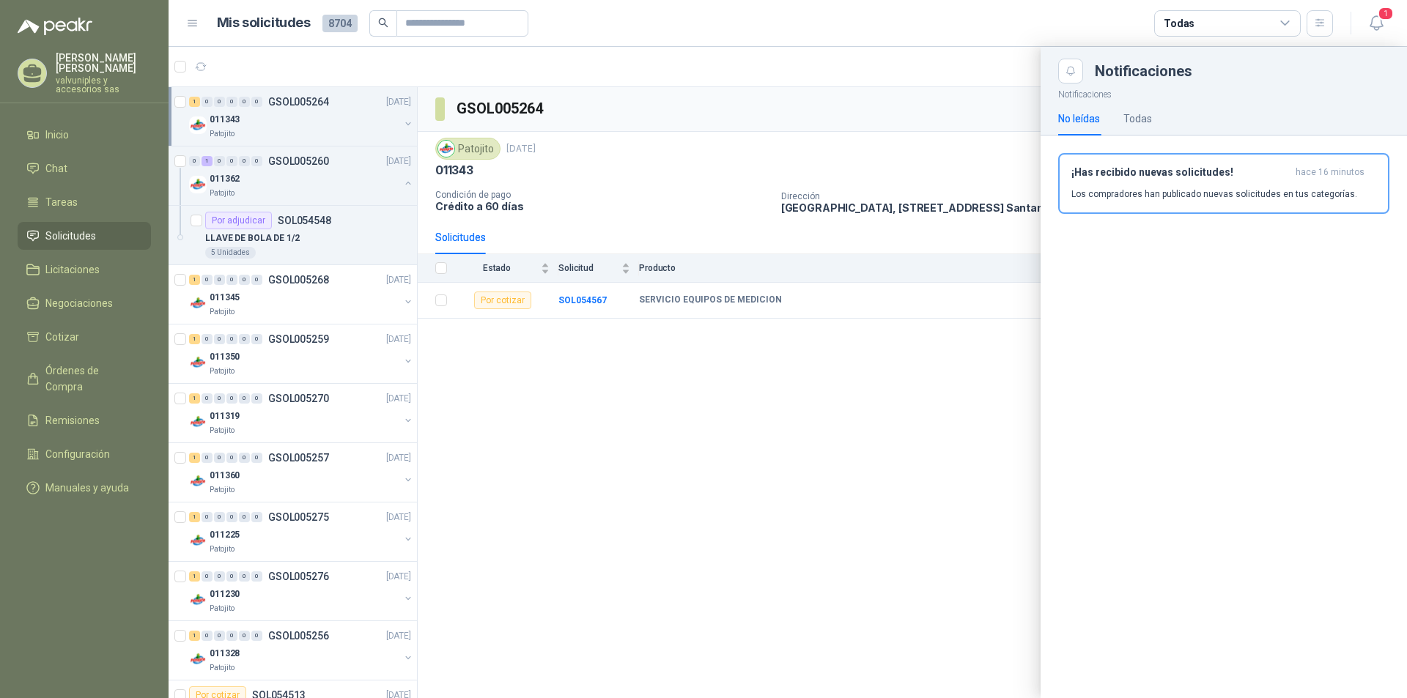
click at [1113, 182] on div "¡Has recibido nuevas solicitudes! hace 16 minutos Los compradores han publicado…" at bounding box center [1223, 183] width 305 height 34
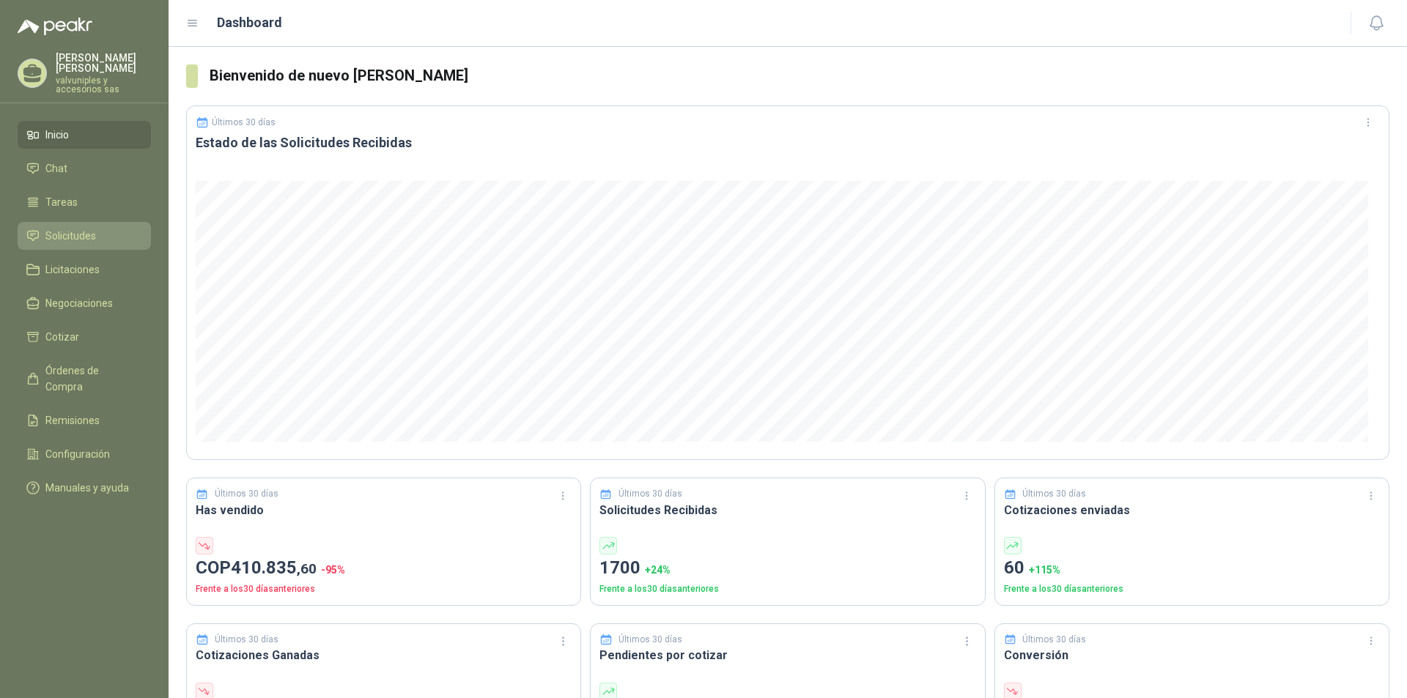
click at [89, 228] on span "Solicitudes" at bounding box center [70, 236] width 51 height 16
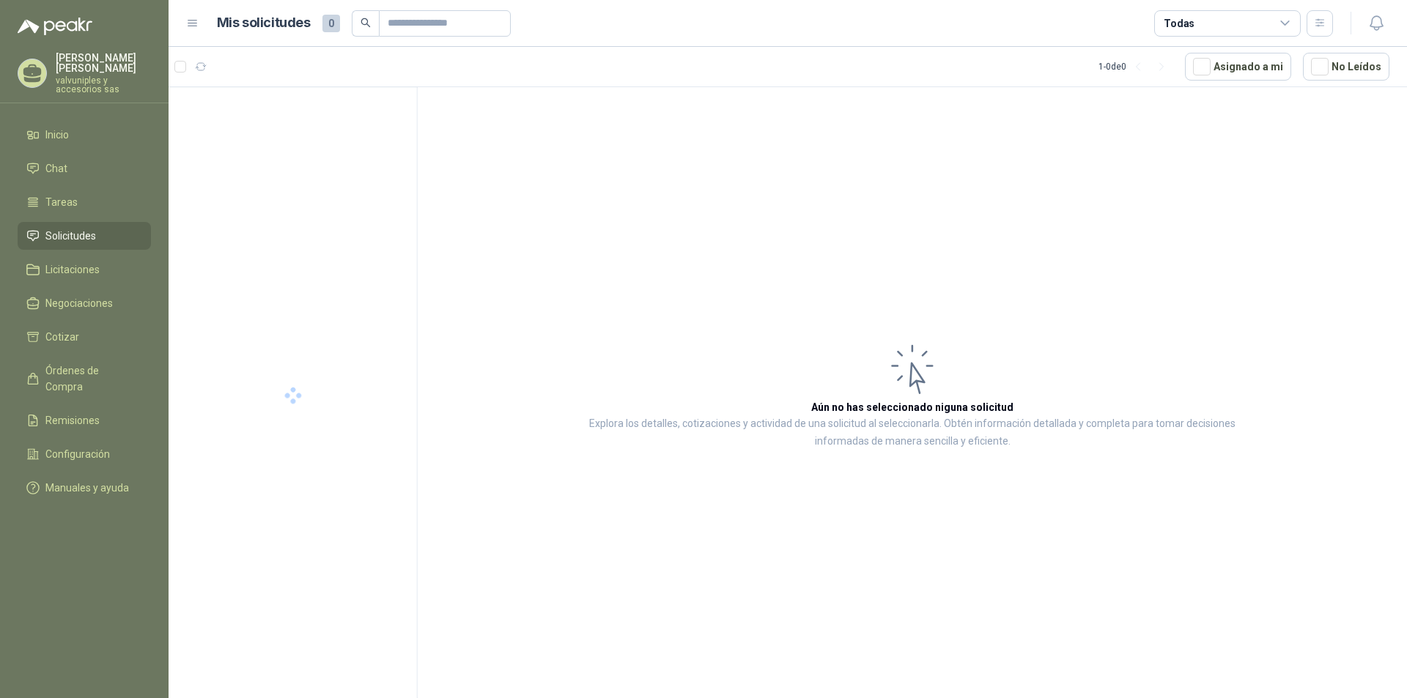
click at [18, 222] on link "Solicitudes" at bounding box center [84, 236] width 133 height 28
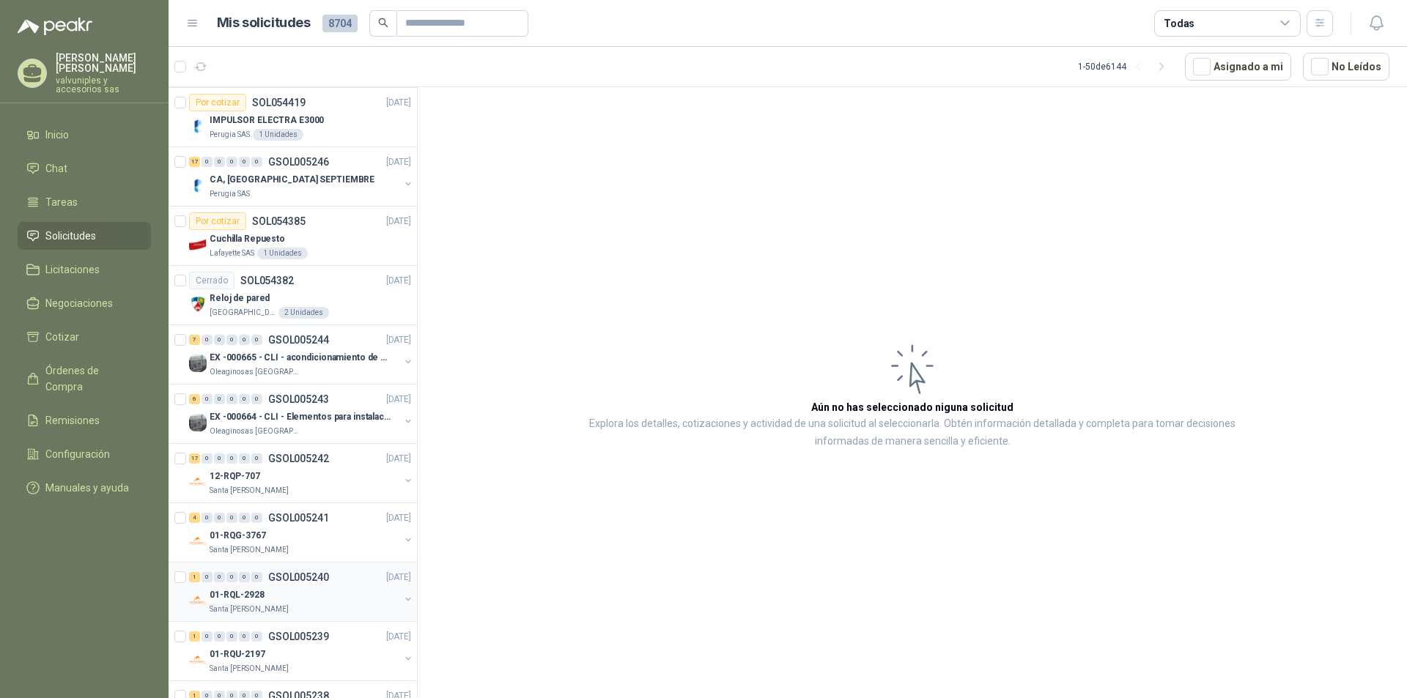
scroll to position [1612, 0]
